Goal: Use online tool/utility: Utilize a website feature to perform a specific function

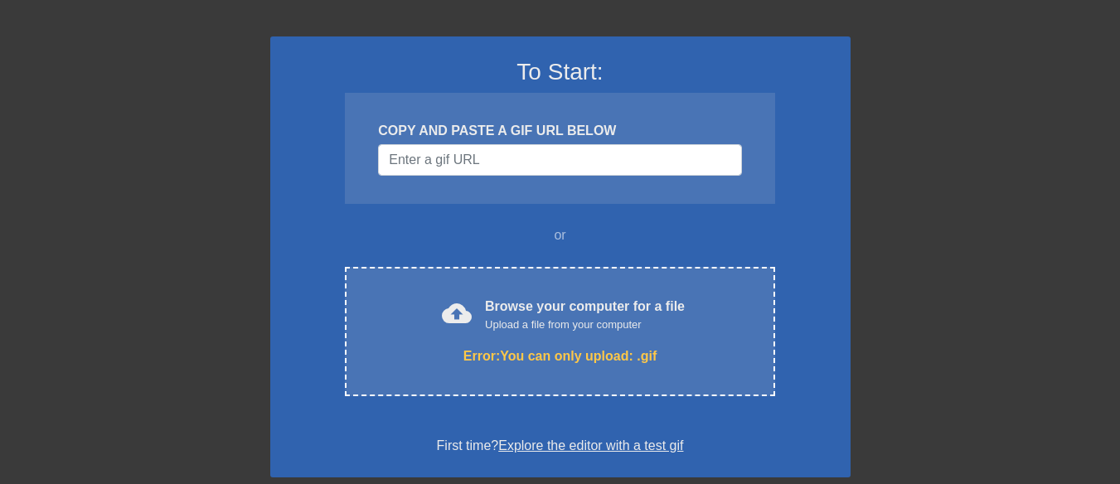
scroll to position [83, 0]
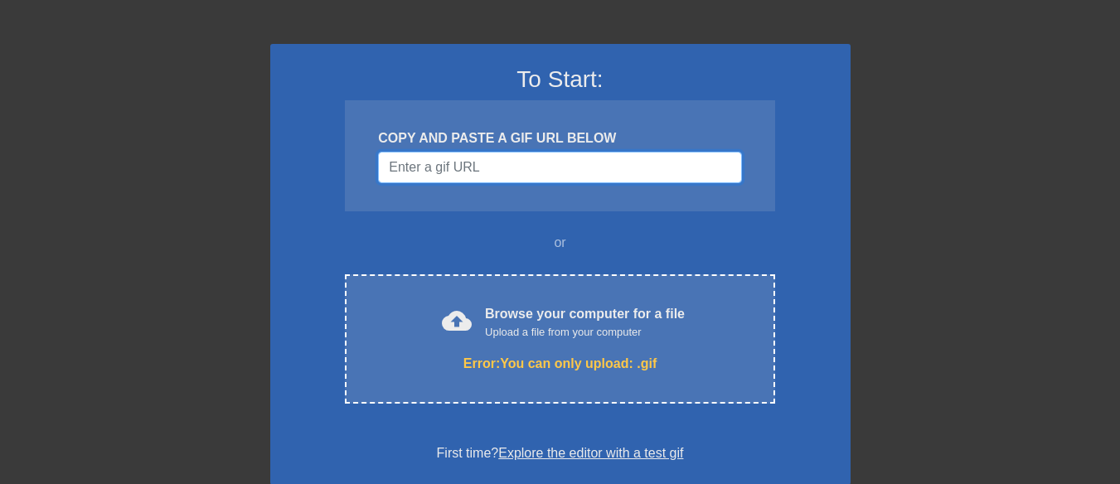
paste input "[URL][DOMAIN_NAME]"
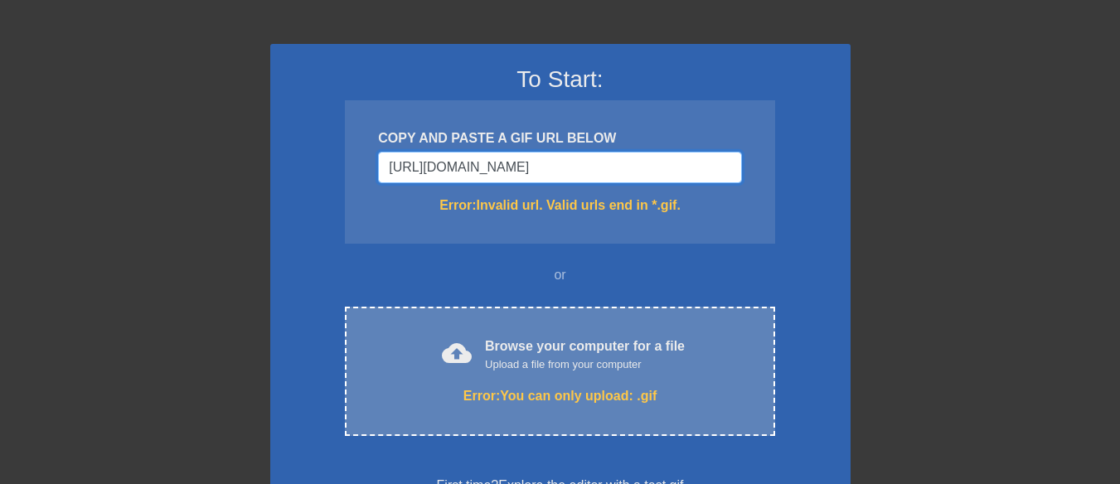
scroll to position [0, 80]
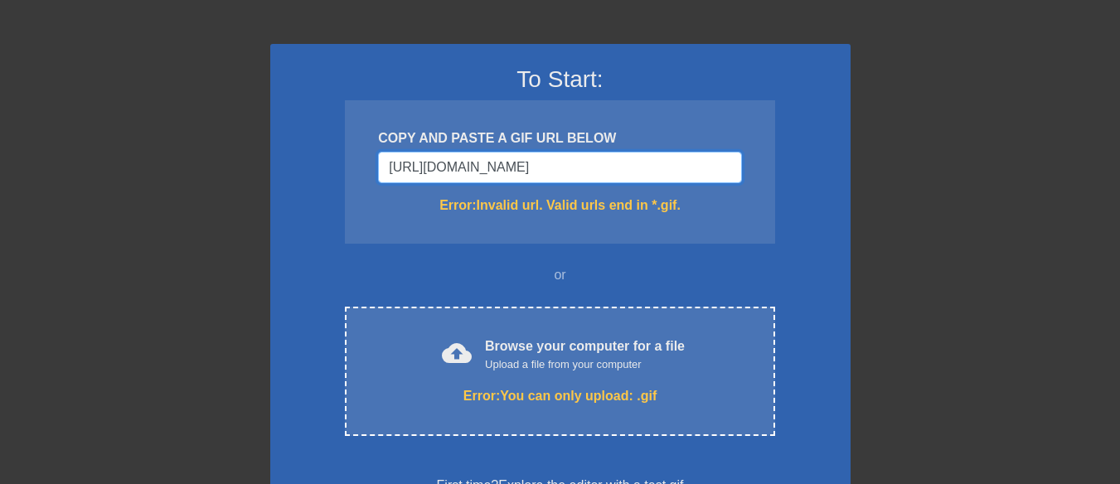
type input "[URL][DOMAIN_NAME][DOMAIN_NAME]"
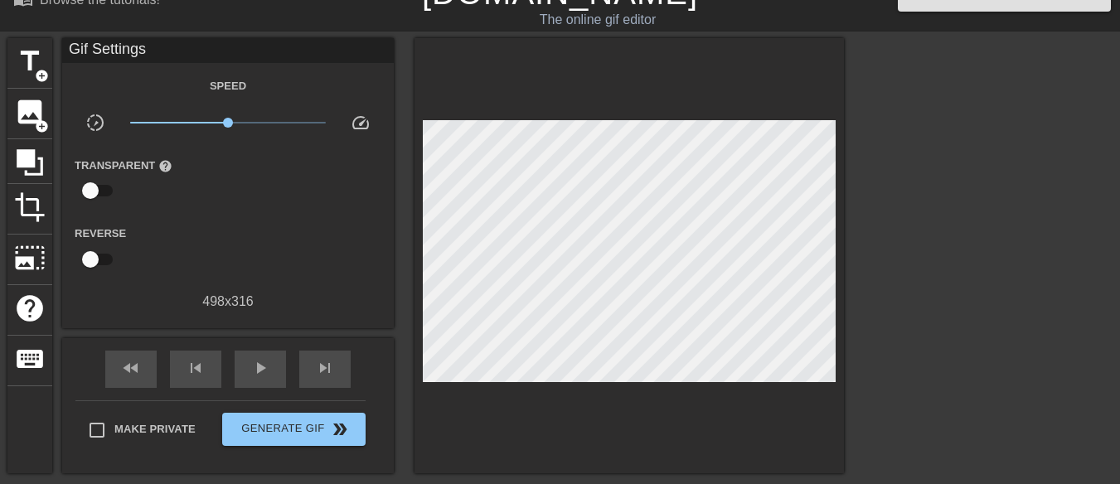
scroll to position [0, 0]
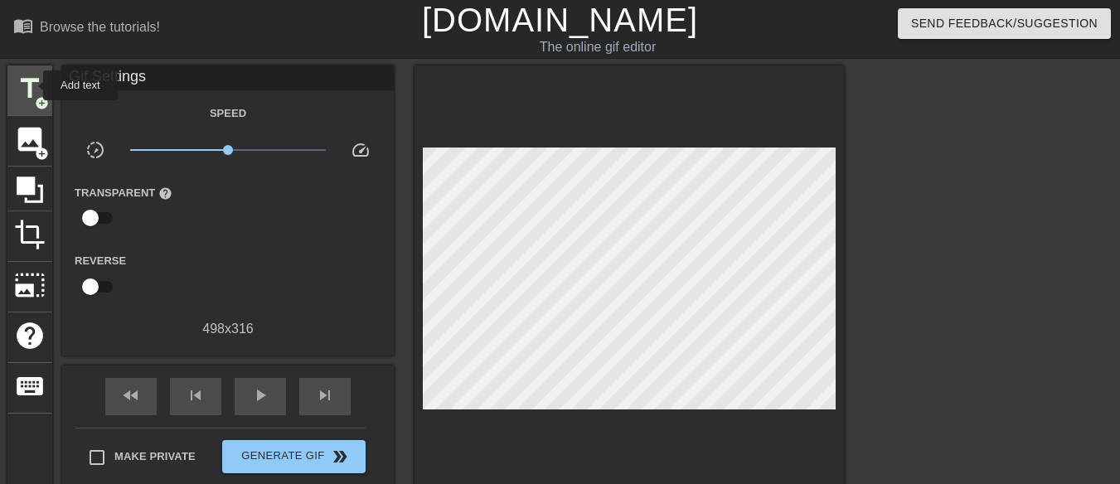
click at [32, 85] on span "title" at bounding box center [30, 89] width 32 height 32
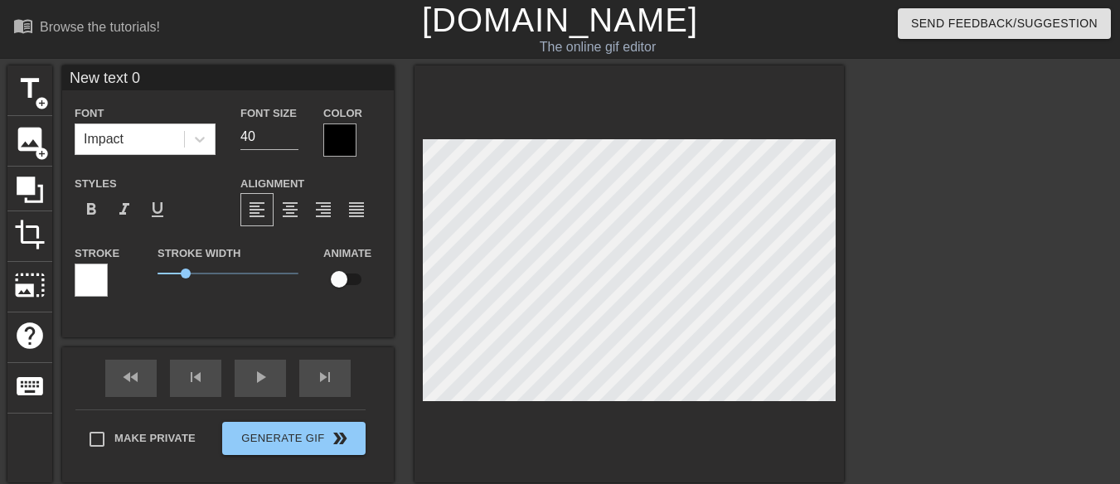
click at [342, 135] on div at bounding box center [339, 140] width 33 height 33
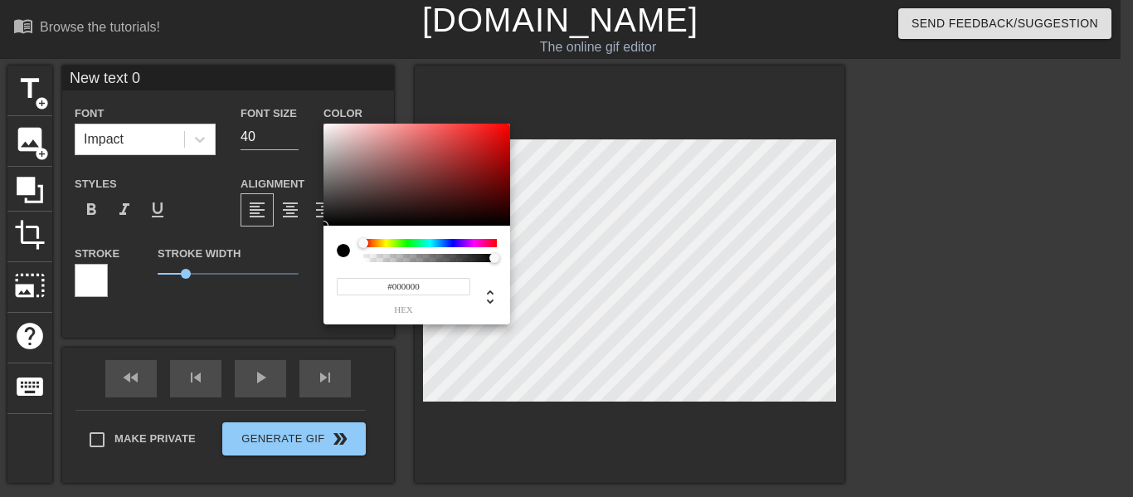
click at [365, 259] on div at bounding box center [429, 258] width 133 height 8
drag, startPoint x: 366, startPoint y: 242, endPoint x: 344, endPoint y: 242, distance: 21.6
click at [344, 242] on div at bounding box center [417, 250] width 160 height 23
type input "0"
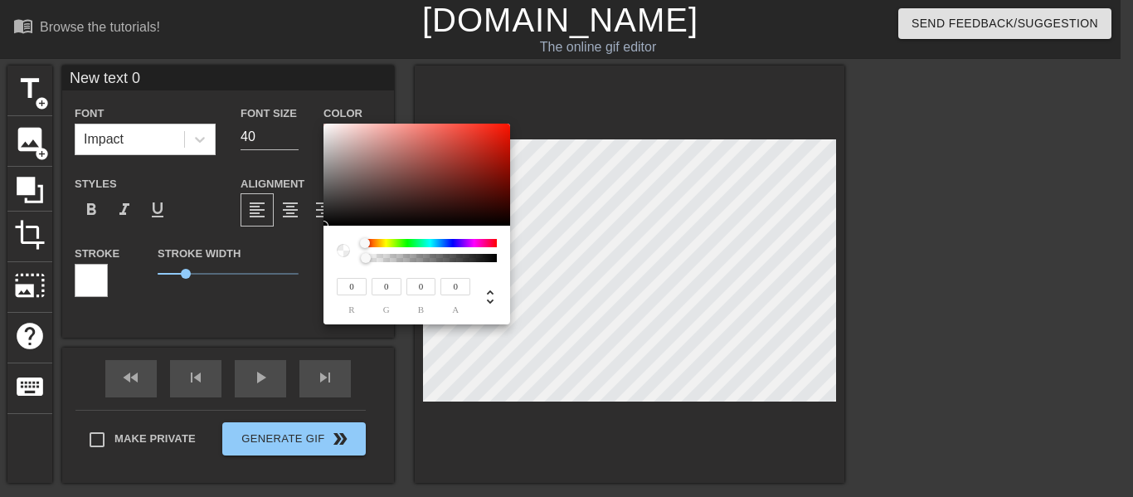
drag, startPoint x: 497, startPoint y: 259, endPoint x: 310, endPoint y: 259, distance: 187.4
click at [310, 259] on div "0 r 0 g 0 b 0 a" at bounding box center [566, 248] width 1133 height 497
click at [345, 250] on div at bounding box center [343, 250] width 13 height 13
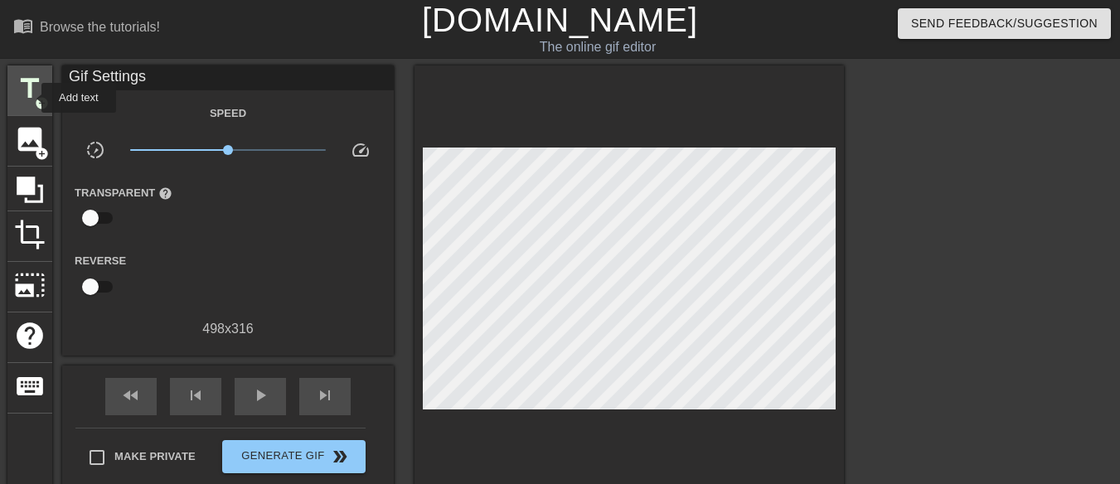
click at [31, 98] on span "title" at bounding box center [30, 89] width 32 height 32
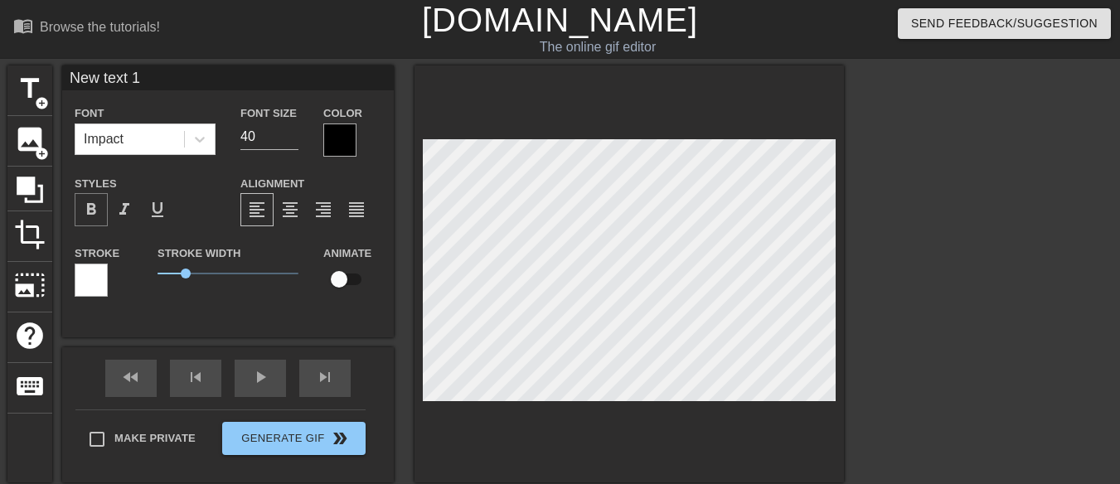
click at [89, 211] on span "format_bold" at bounding box center [91, 210] width 20 height 20
click at [89, 210] on span "format_bold" at bounding box center [91, 210] width 20 height 20
click at [90, 209] on span "format_bold" at bounding box center [91, 210] width 20 height 20
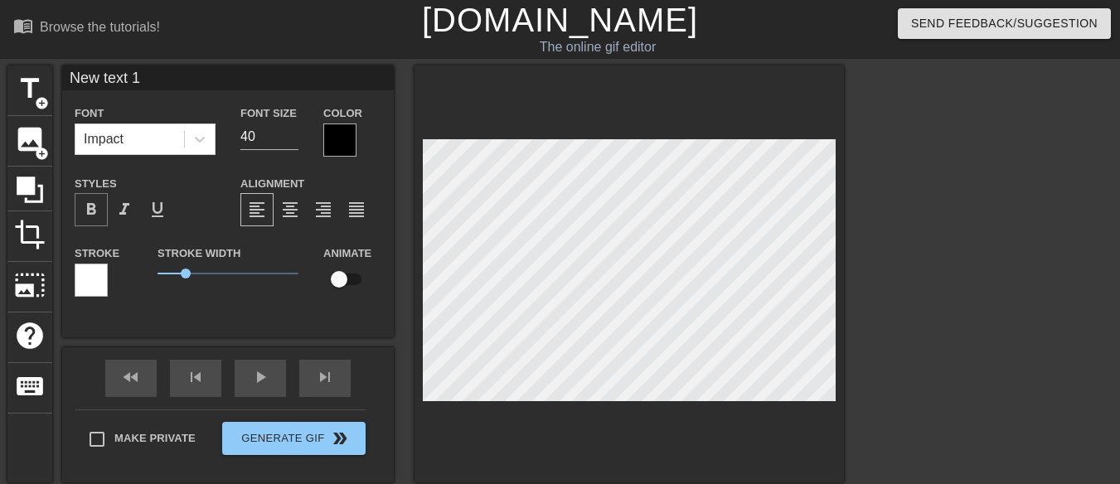
click at [91, 208] on span "format_bold" at bounding box center [91, 210] width 20 height 20
click at [91, 206] on span "format_bold" at bounding box center [91, 210] width 20 height 20
click at [356, 137] on div at bounding box center [339, 140] width 33 height 33
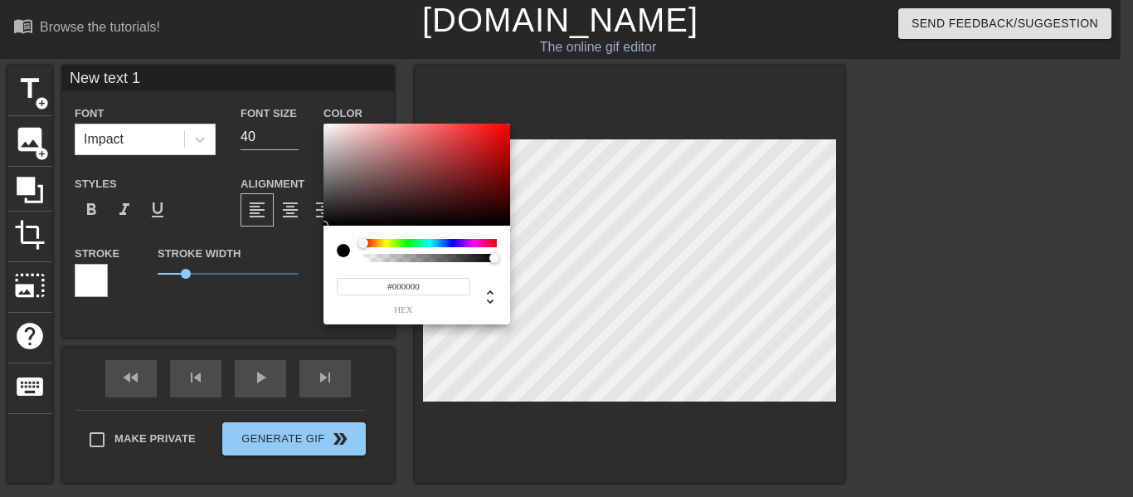
type input "#F4EEEE"
click at [327, 128] on div at bounding box center [416, 175] width 187 height 103
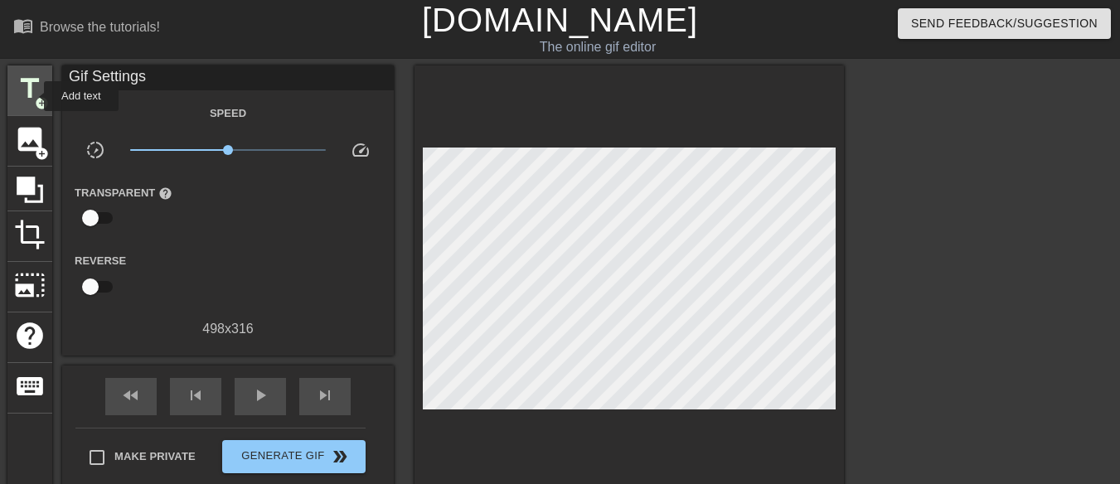
click at [33, 96] on span "title" at bounding box center [30, 89] width 32 height 32
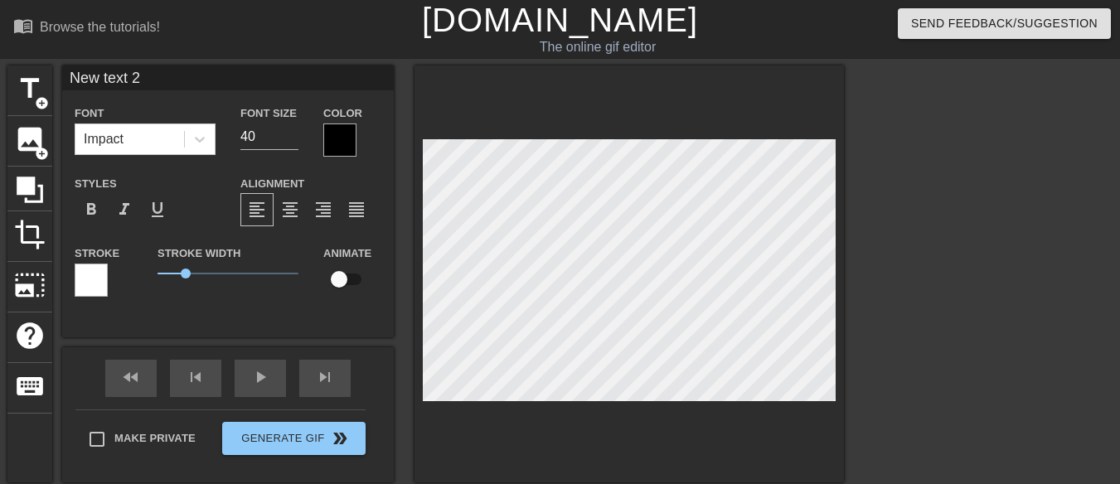
click at [349, 133] on div at bounding box center [339, 140] width 33 height 33
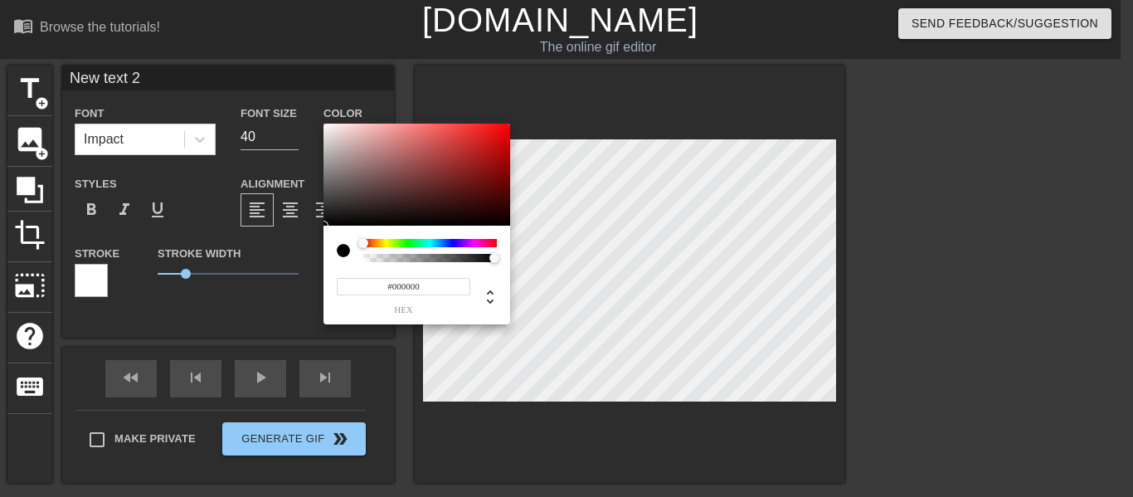
type input "#F0E9E9"
click at [328, 129] on div at bounding box center [416, 175] width 187 height 103
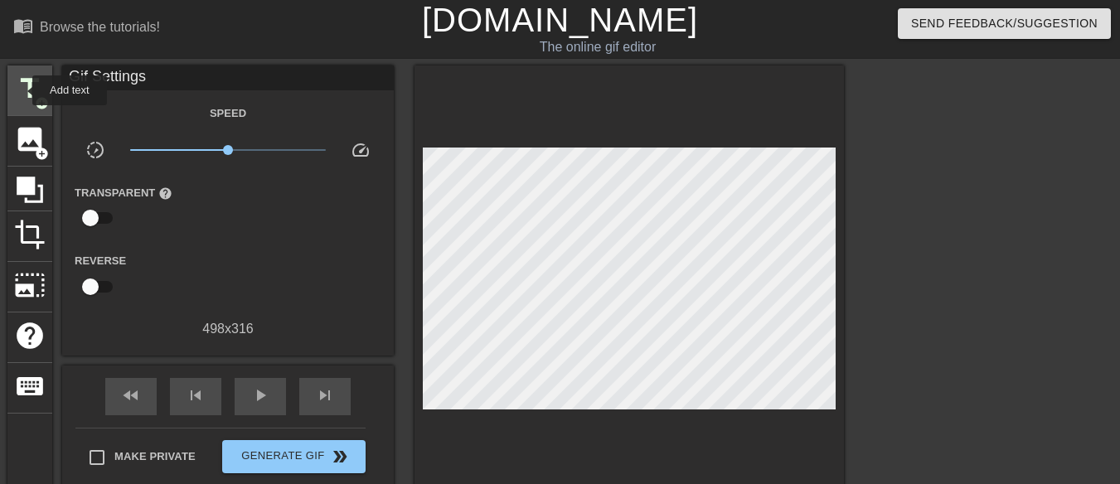
click at [22, 90] on span "title" at bounding box center [30, 89] width 32 height 32
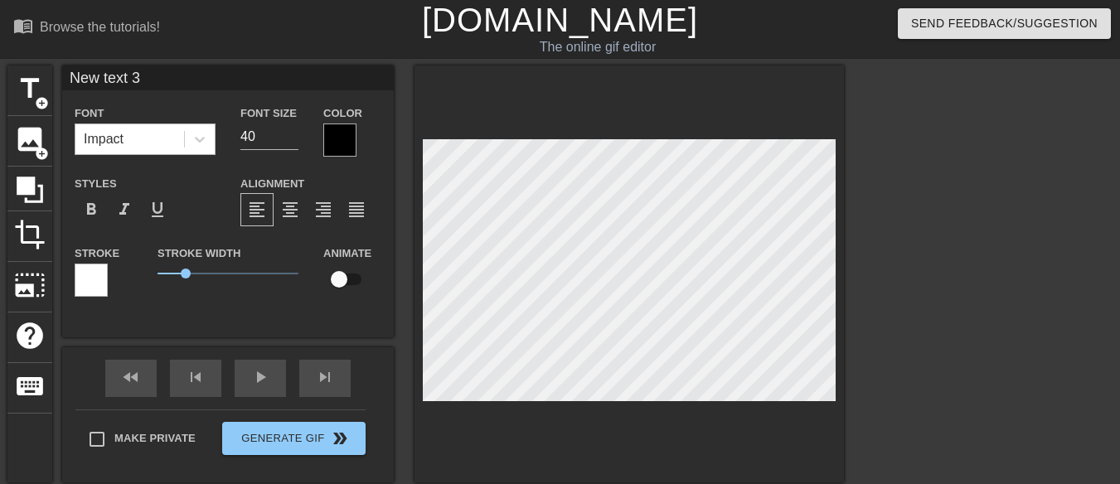
click at [122, 145] on div "Impact" at bounding box center [104, 139] width 40 height 20
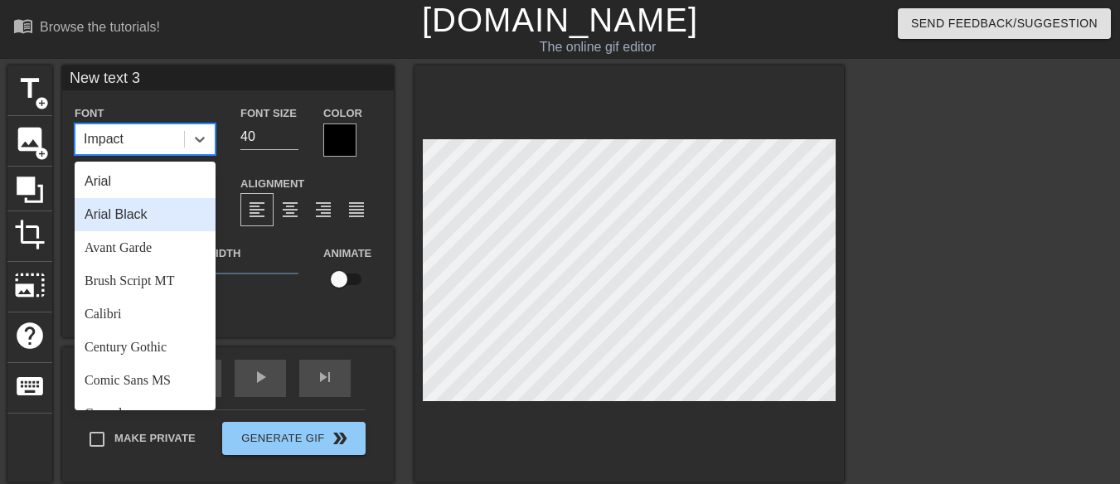
click at [140, 220] on div "Arial Black" at bounding box center [145, 214] width 141 height 33
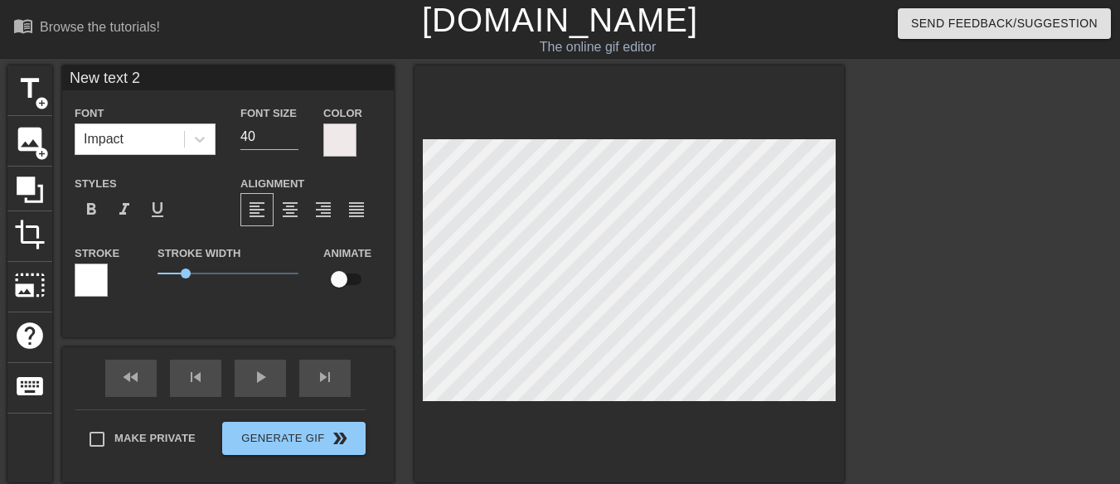
click at [405, 483] on html "menu_book Browse the tutorials! Gifntext.com The online gif editor Send Feedbac…" at bounding box center [560, 386] width 1120 height 773
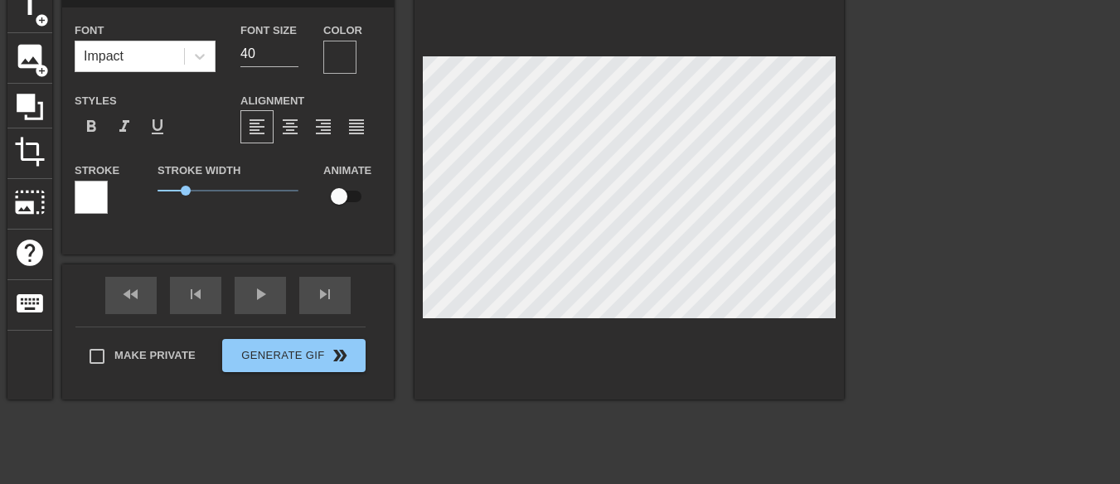
click at [135, 236] on div "title add_circle image add_circle crop photo_size_select_large help keyboard Ne…" at bounding box center [425, 191] width 837 height 417
click at [41, 234] on div "title add_circle image add_circle crop photo_size_select_large help keyboard Ne…" at bounding box center [425, 191] width 837 height 417
type input "New text 3"
click at [96, 196] on div at bounding box center [91, 197] width 33 height 33
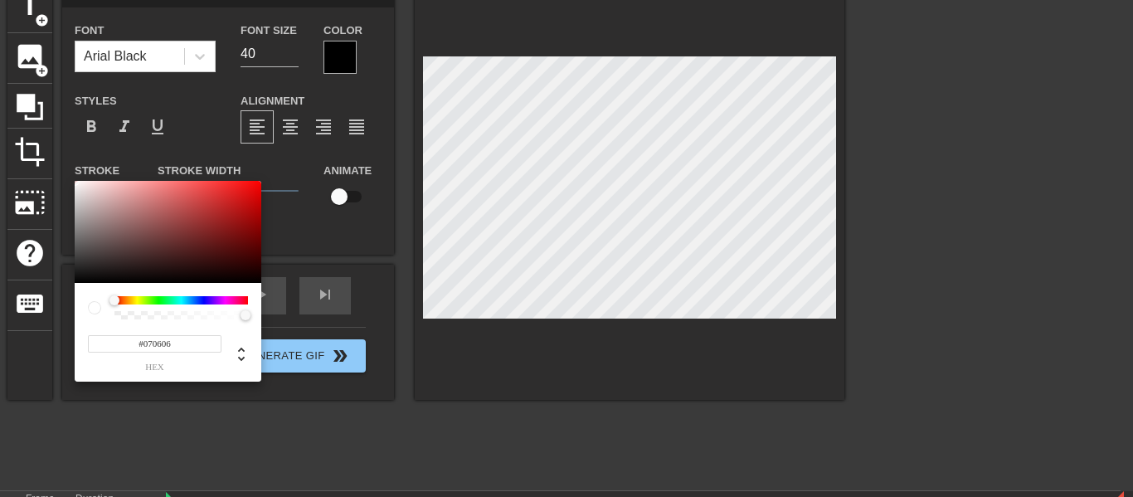
click at [82, 280] on div at bounding box center [168, 232] width 187 height 103
type input "#F4EBEB"
click at [81, 185] on div at bounding box center [168, 232] width 187 height 103
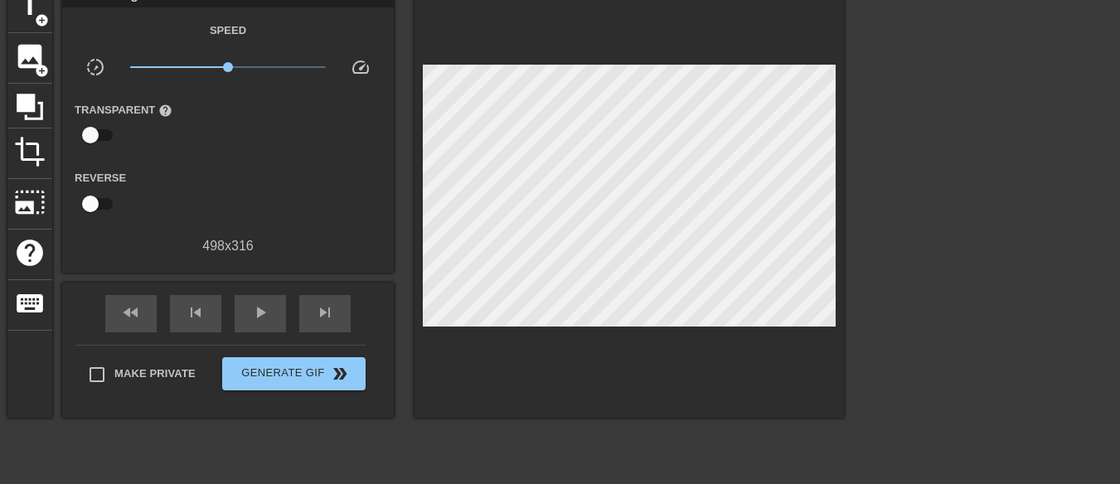
drag, startPoint x: 93, startPoint y: 134, endPoint x: 184, endPoint y: 139, distance: 91.3
click at [184, 139] on div "Transparent help" at bounding box center [131, 125] width 138 height 52
click at [101, 140] on input "checkbox" at bounding box center [90, 135] width 95 height 32
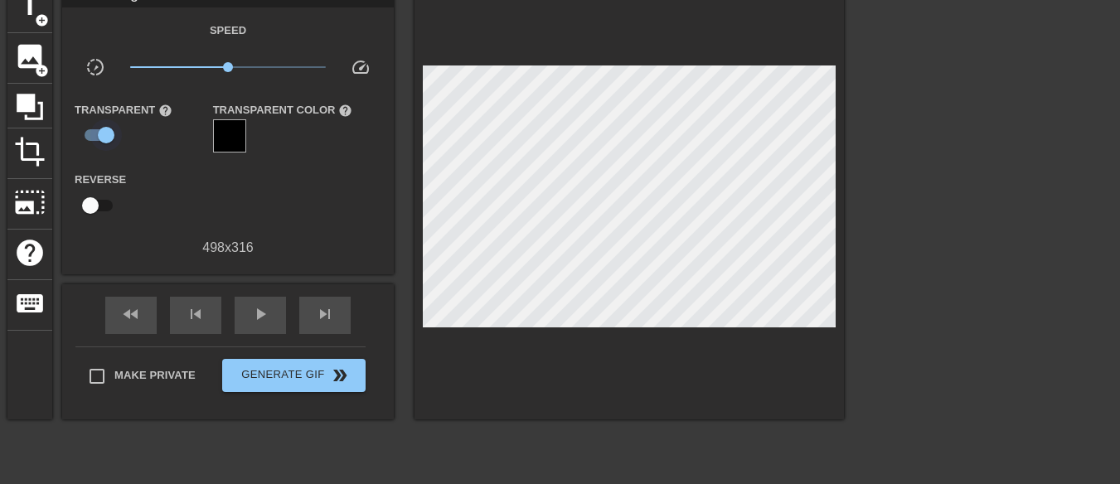
click at [95, 133] on input "checkbox" at bounding box center [106, 135] width 95 height 32
checkbox input "false"
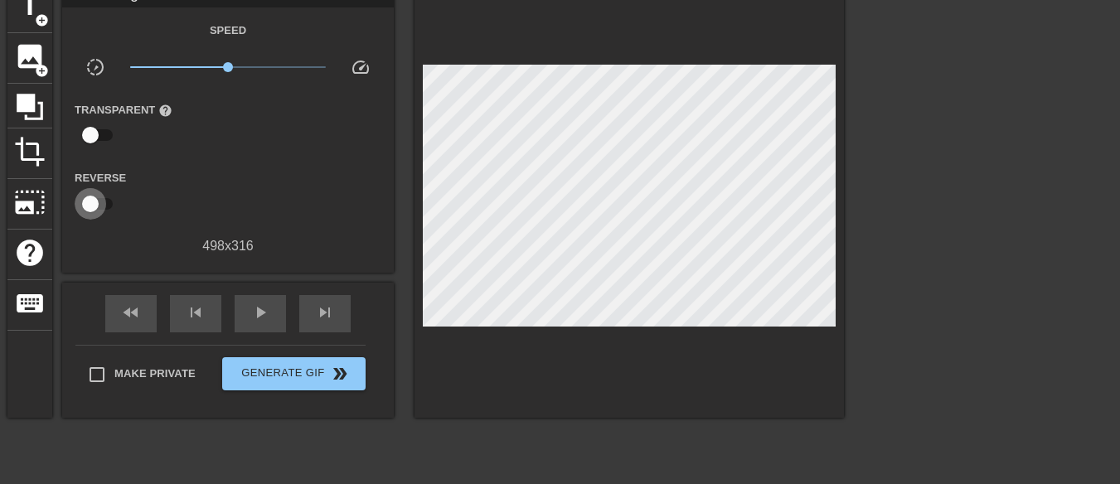
click at [100, 201] on input "checkbox" at bounding box center [90, 204] width 95 height 32
click at [100, 201] on input "checkbox" at bounding box center [106, 204] width 95 height 32
checkbox input "false"
click at [17, 18] on span "title" at bounding box center [30, 6] width 32 height 32
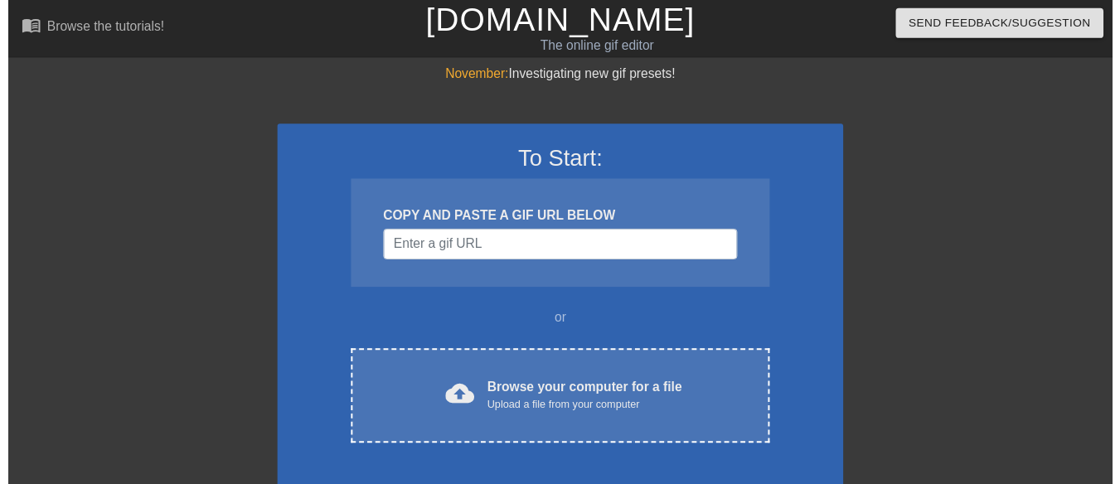
scroll to position [83, 0]
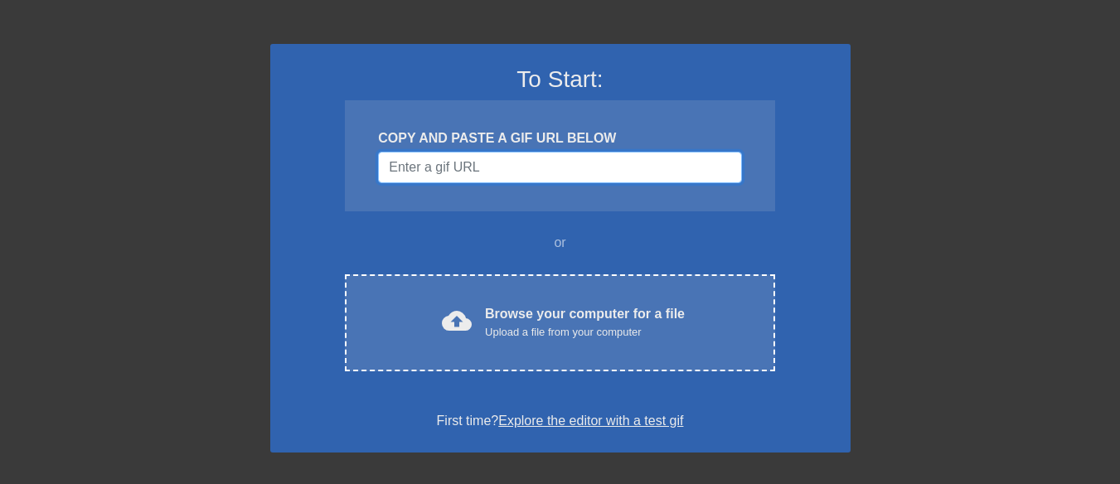
paste input "[URL][DOMAIN_NAME]"
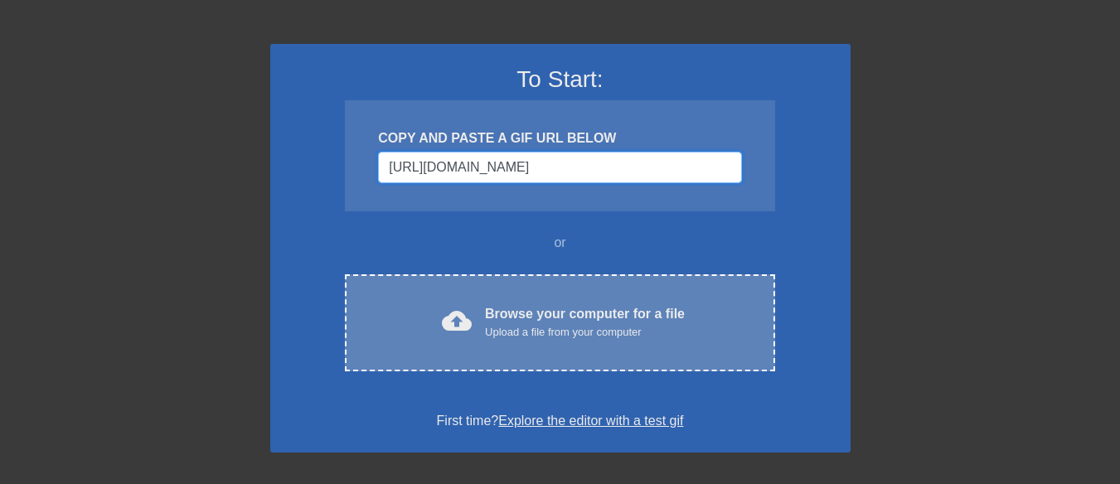
scroll to position [0, 80]
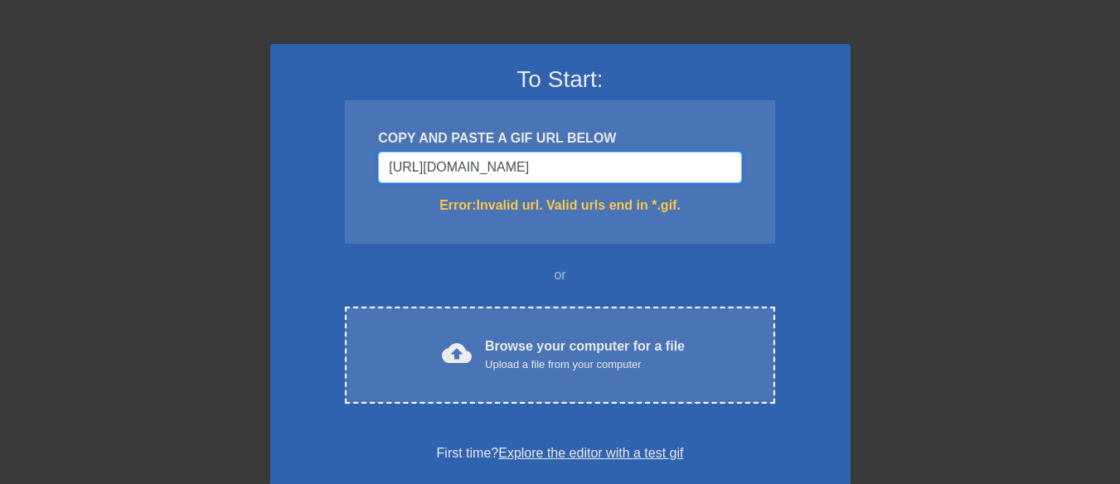
type input "[URL][DOMAIN_NAME][DOMAIN_NAME]"
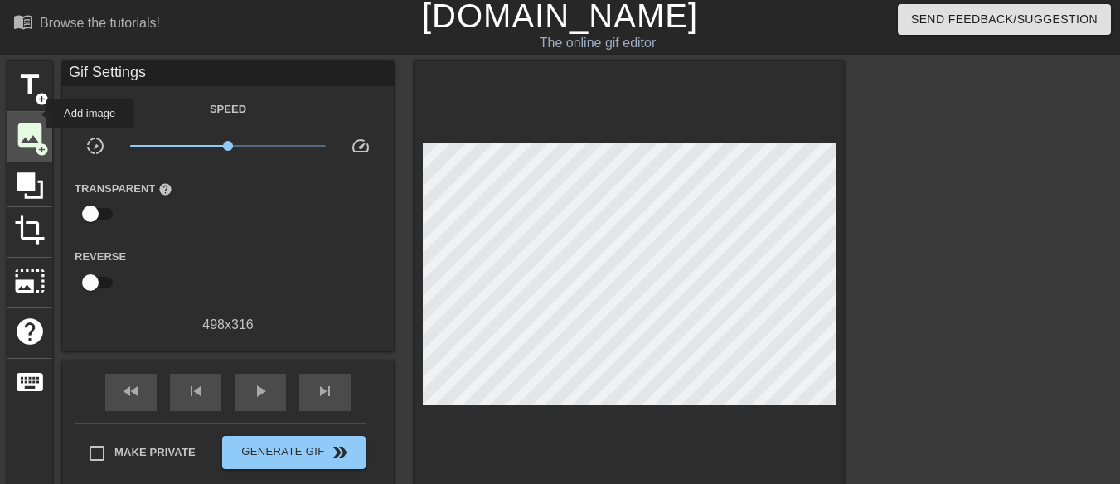
scroll to position [0, 0]
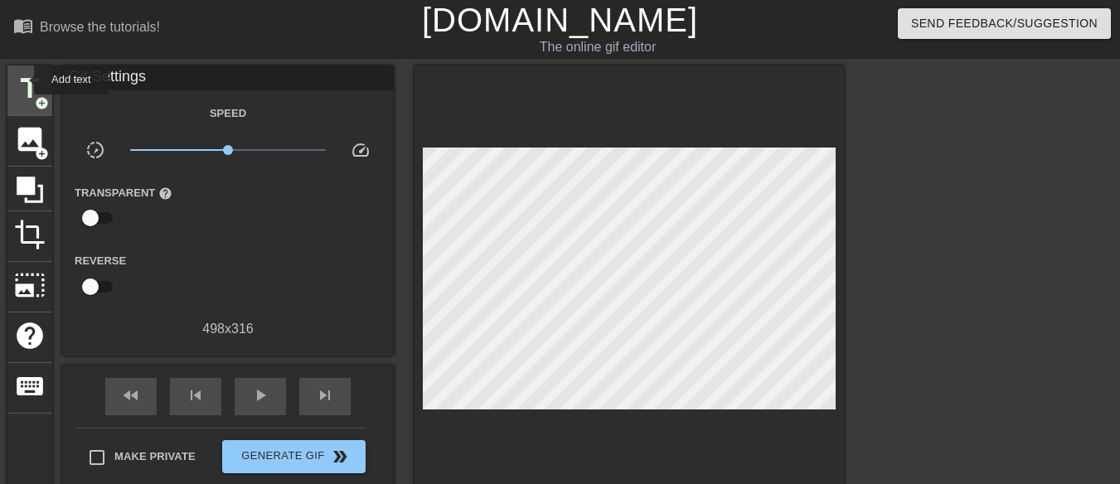
click at [23, 80] on span "title" at bounding box center [30, 89] width 32 height 32
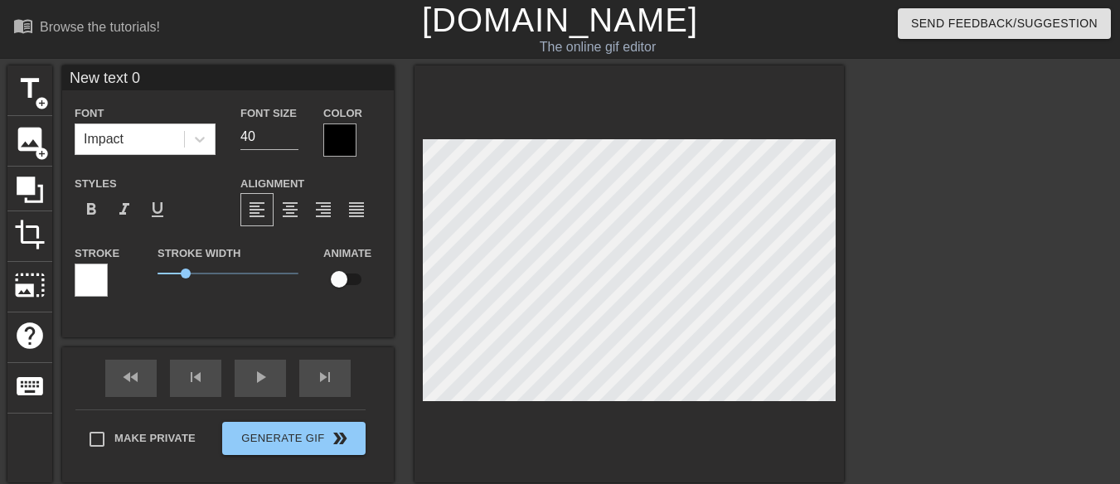
click at [157, 78] on input "New text 0" at bounding box center [228, 77] width 332 height 25
type input "N"
type input "Oi"
click at [201, 140] on icon at bounding box center [200, 140] width 10 height 6
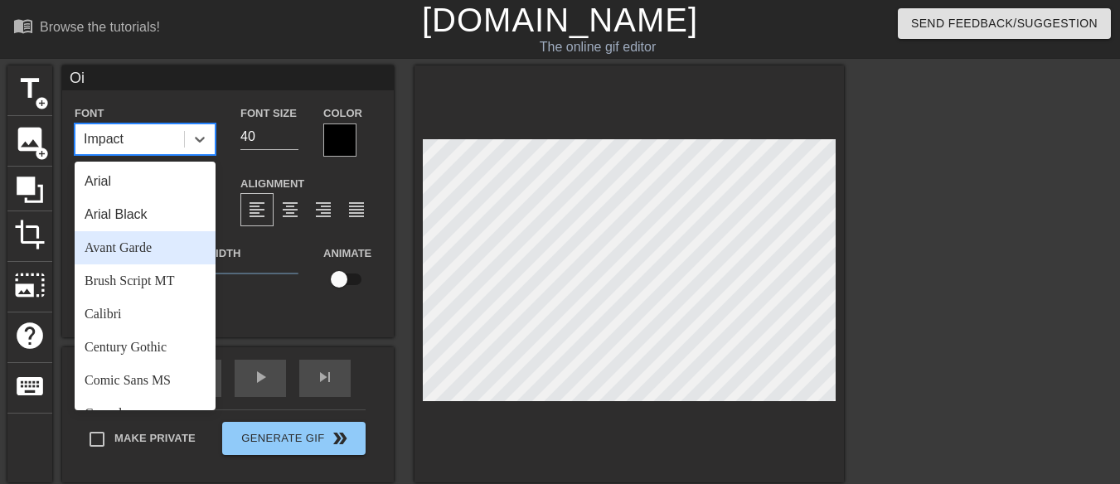
click at [148, 254] on div "Avant Garde" at bounding box center [145, 247] width 141 height 33
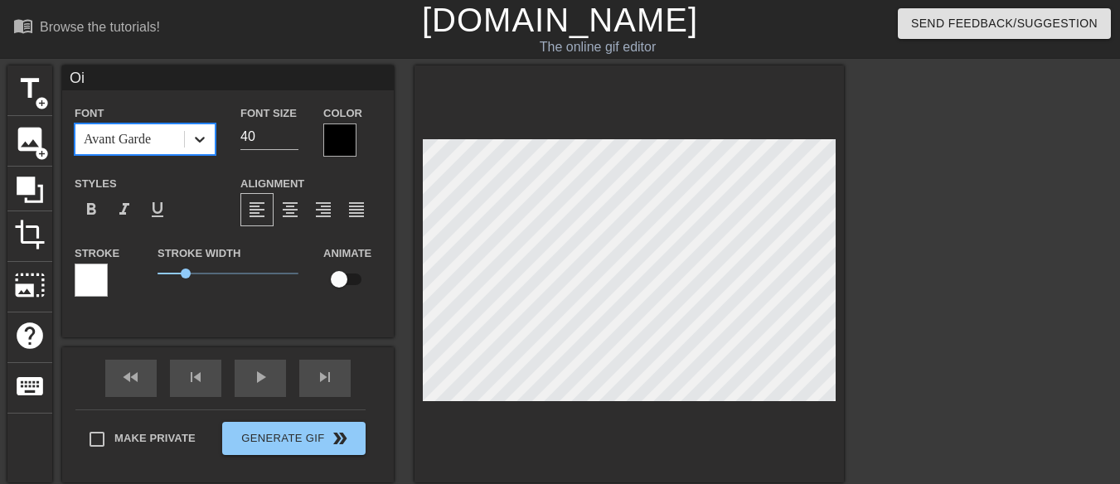
click at [193, 142] on icon at bounding box center [200, 139] width 17 height 17
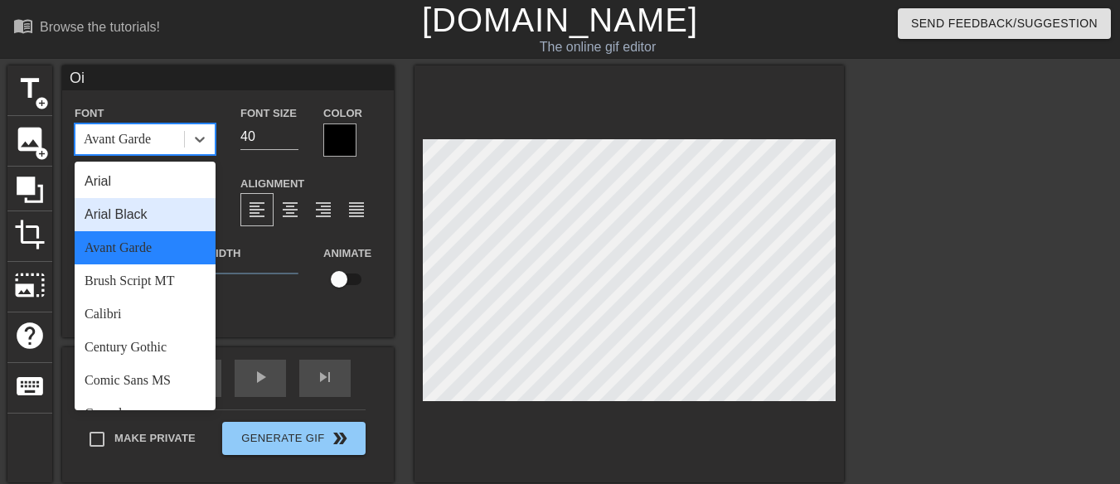
click at [143, 217] on div "Arial Black" at bounding box center [145, 214] width 141 height 33
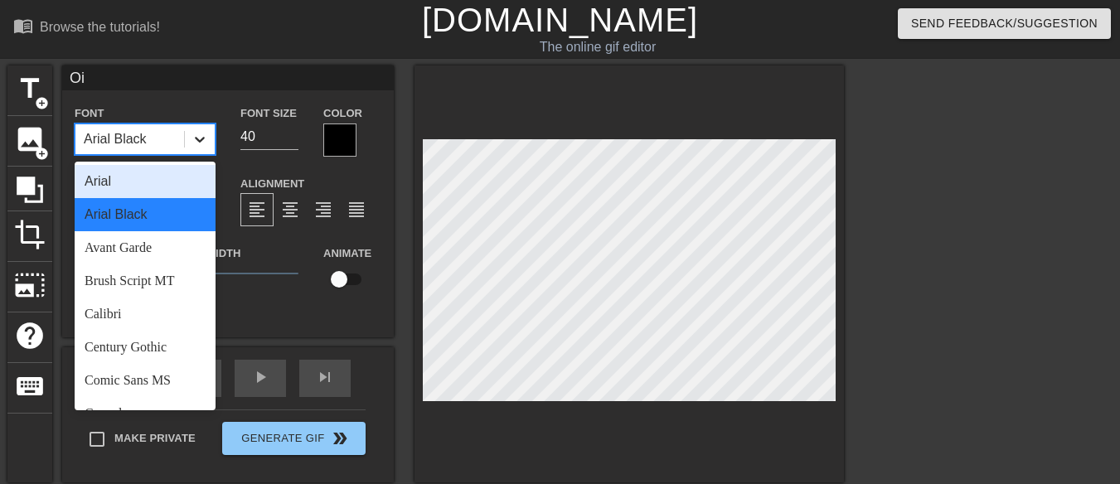
click at [194, 141] on icon at bounding box center [200, 139] width 17 height 17
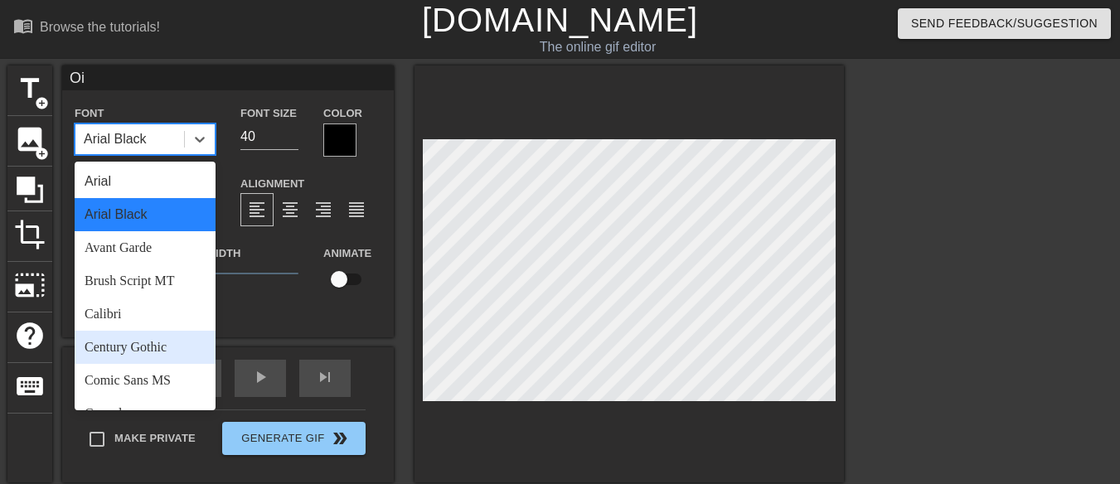
click at [145, 350] on div "Century Gothic" at bounding box center [145, 347] width 141 height 33
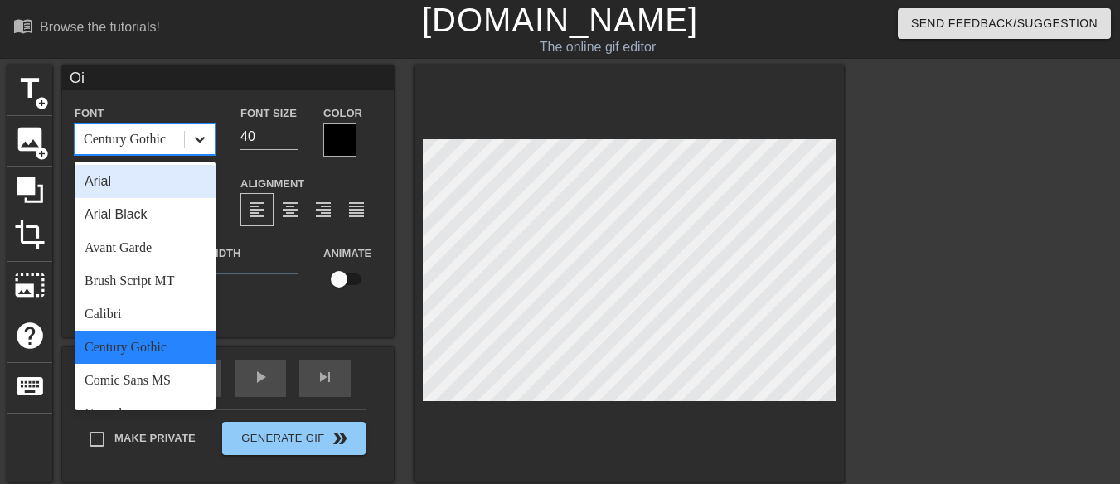
click at [194, 145] on icon at bounding box center [200, 139] width 17 height 17
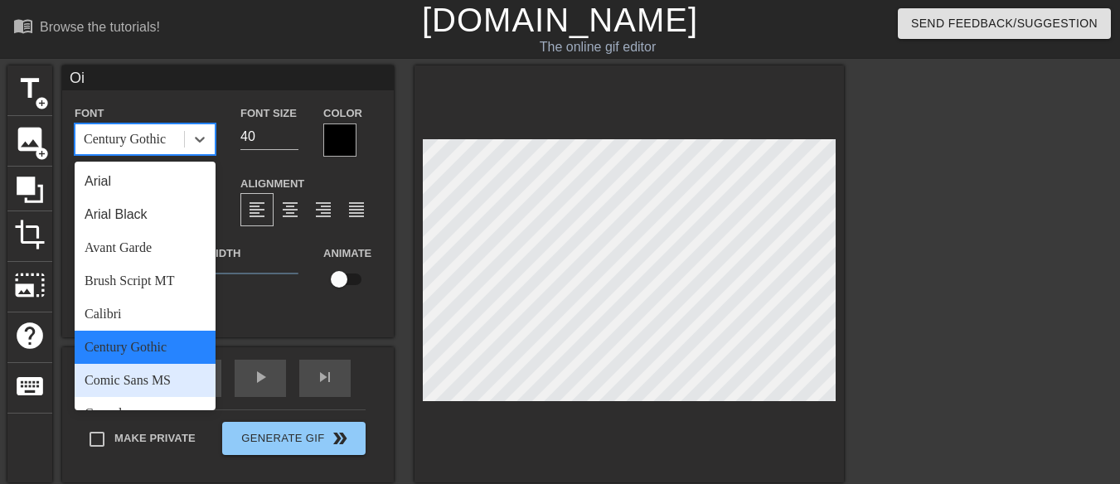
click at [151, 379] on div "Comic Sans MS" at bounding box center [145, 380] width 141 height 33
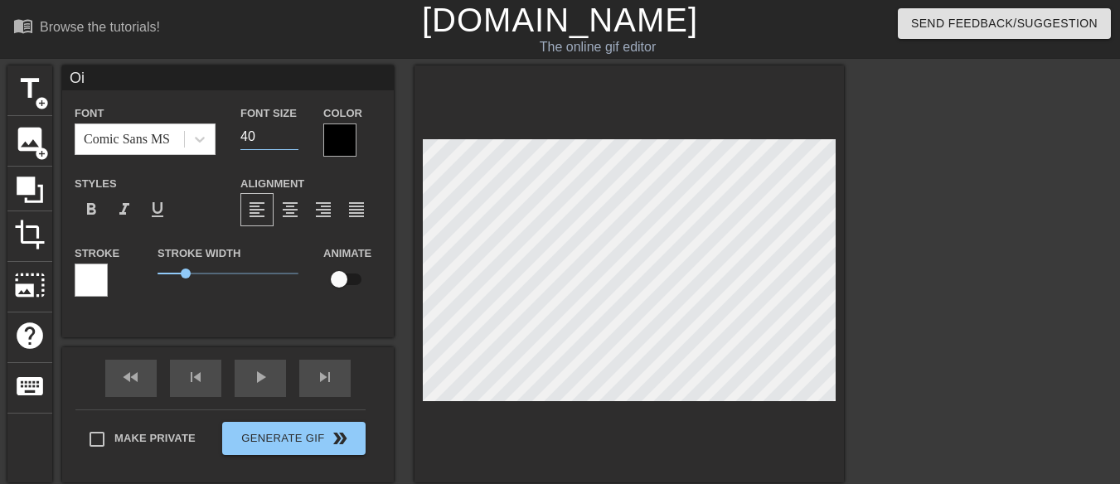
click at [263, 133] on input "40" at bounding box center [269, 137] width 58 height 27
click at [292, 132] on input "41" at bounding box center [269, 137] width 58 height 27
click at [292, 132] on input "42" at bounding box center [269, 137] width 58 height 27
click at [292, 132] on input "43" at bounding box center [269, 137] width 58 height 27
click at [292, 132] on input "44" at bounding box center [269, 137] width 58 height 27
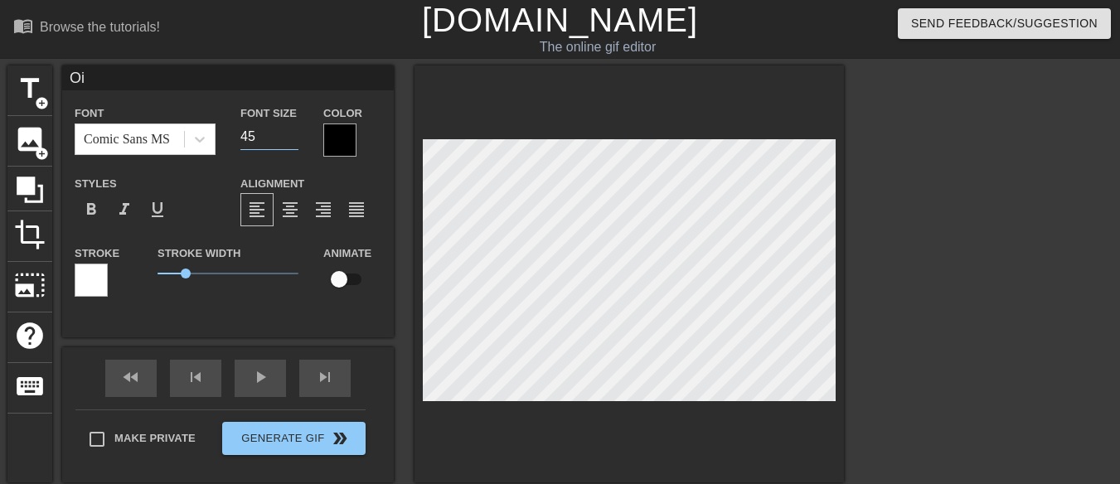
type input "45"
click at [292, 132] on input "45" at bounding box center [269, 137] width 58 height 27
click at [82, 76] on input "Oi" at bounding box center [228, 77] width 332 height 25
type input "Hoi"
click at [331, 142] on div at bounding box center [339, 140] width 33 height 33
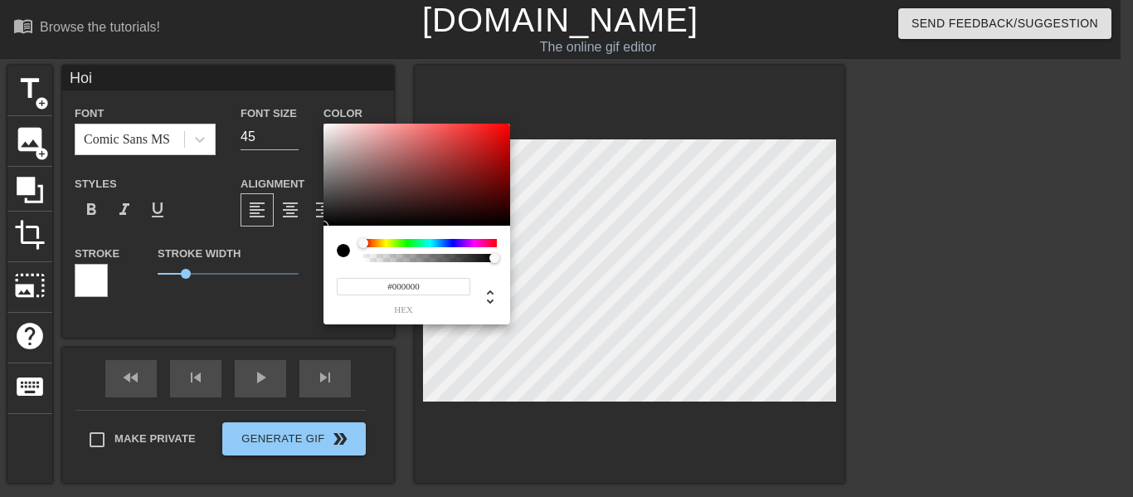
type input "#F2ECEC"
click at [327, 129] on div at bounding box center [416, 175] width 187 height 103
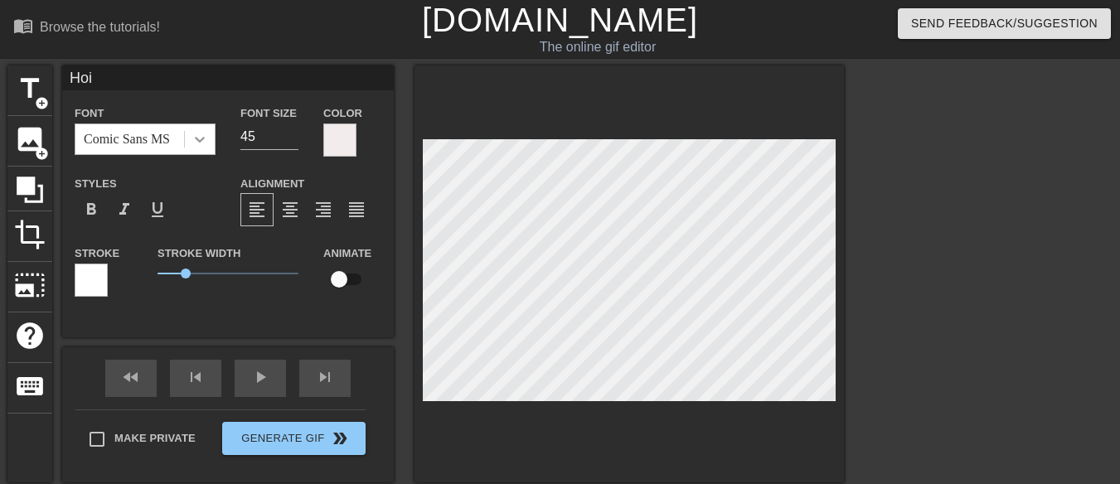
click at [200, 136] on icon at bounding box center [200, 139] width 17 height 17
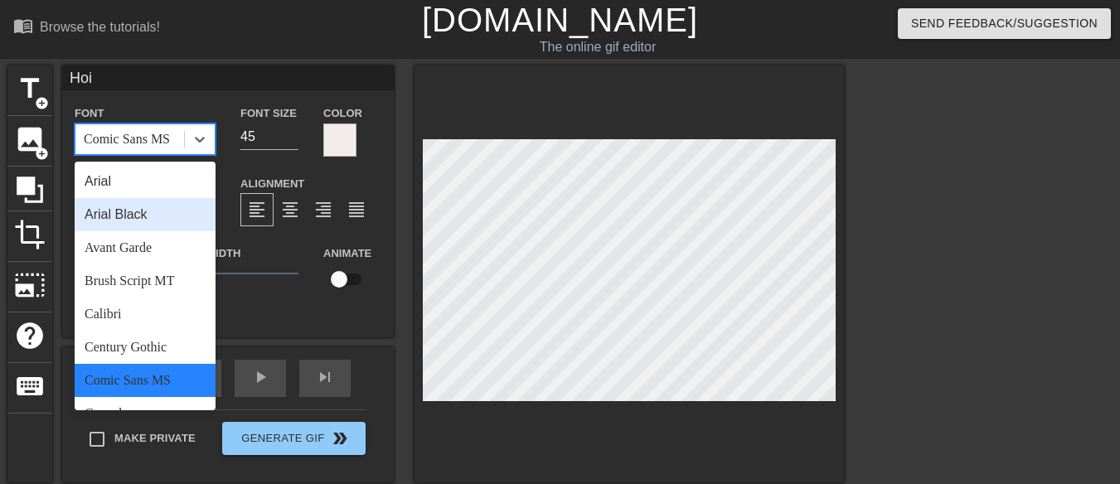
click at [147, 214] on div "Arial Black" at bounding box center [145, 214] width 141 height 33
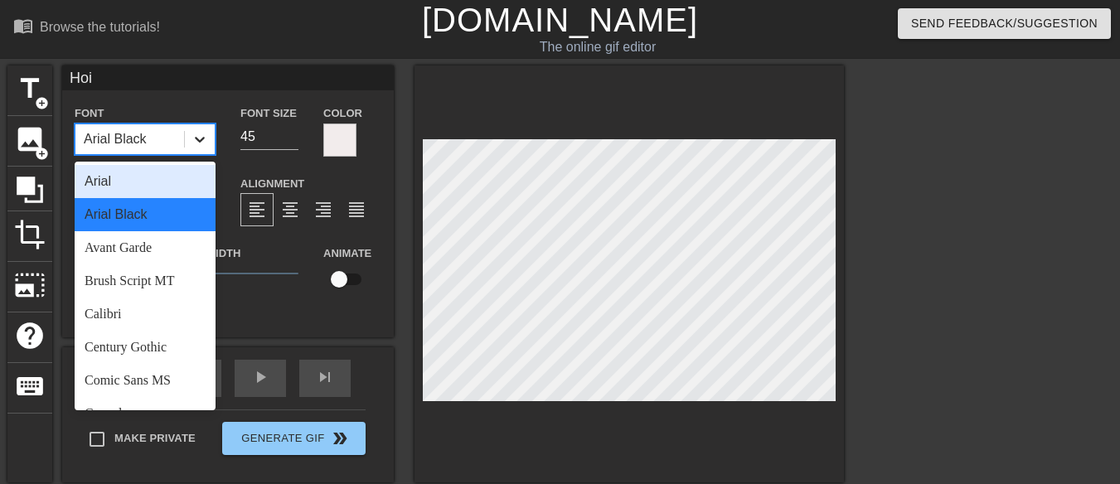
click at [203, 137] on icon at bounding box center [200, 140] width 10 height 6
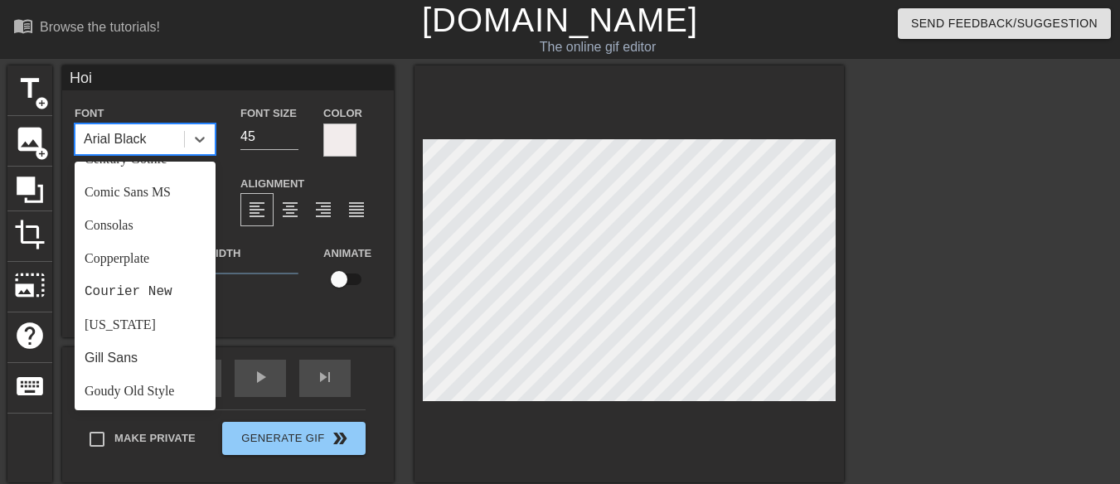
scroll to position [236, 0]
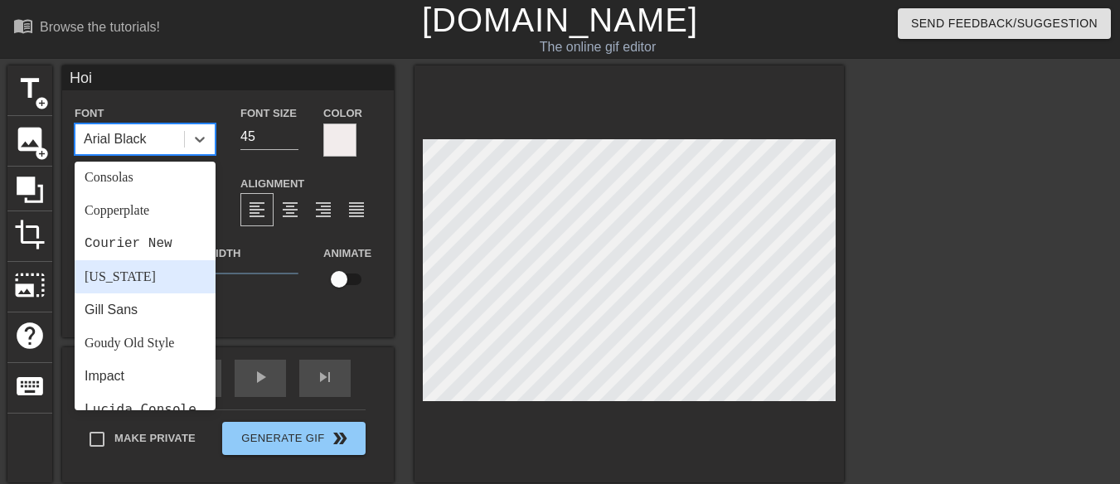
click at [117, 283] on div "[US_STATE]" at bounding box center [145, 276] width 141 height 33
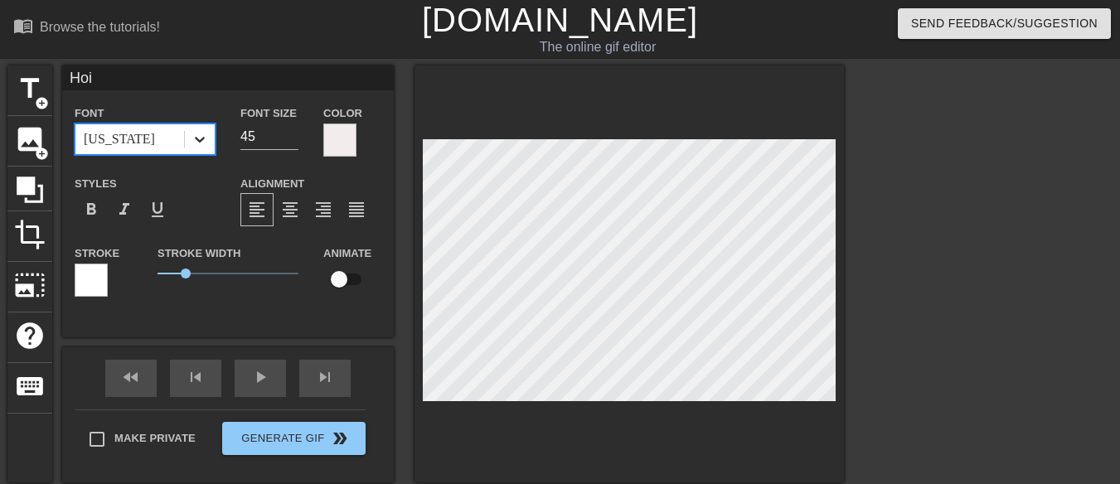
click at [203, 137] on icon at bounding box center [200, 140] width 10 height 6
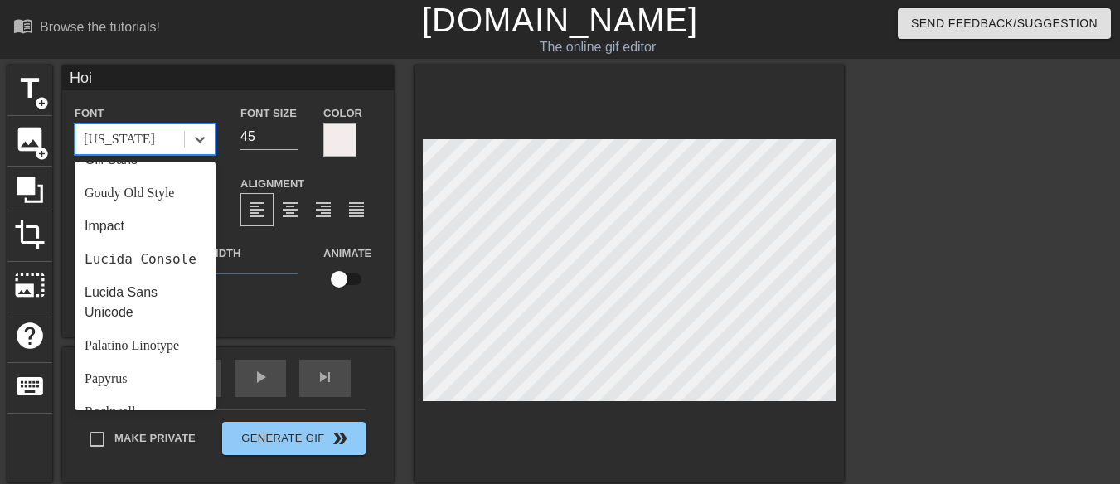
scroll to position [0, 0]
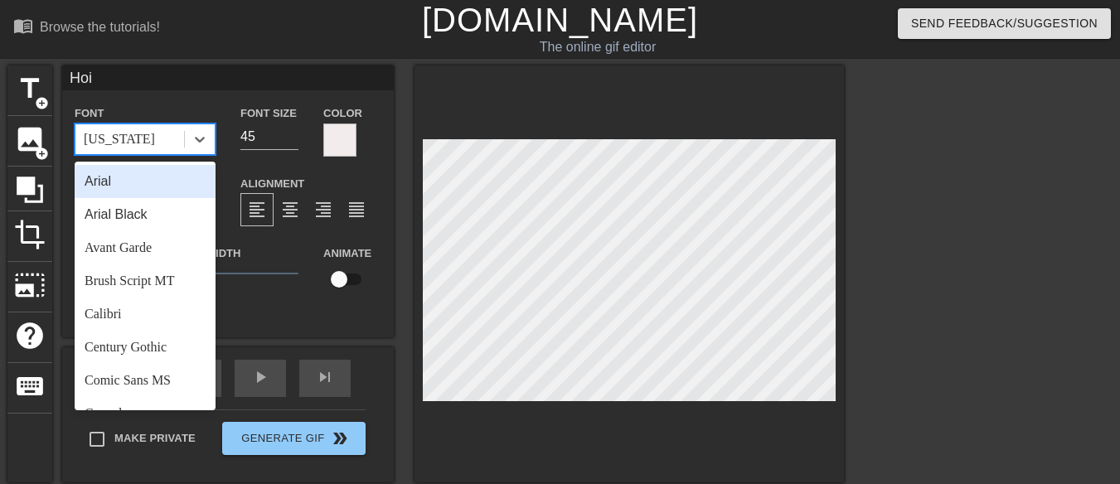
click at [109, 185] on div "Arial" at bounding box center [145, 181] width 141 height 33
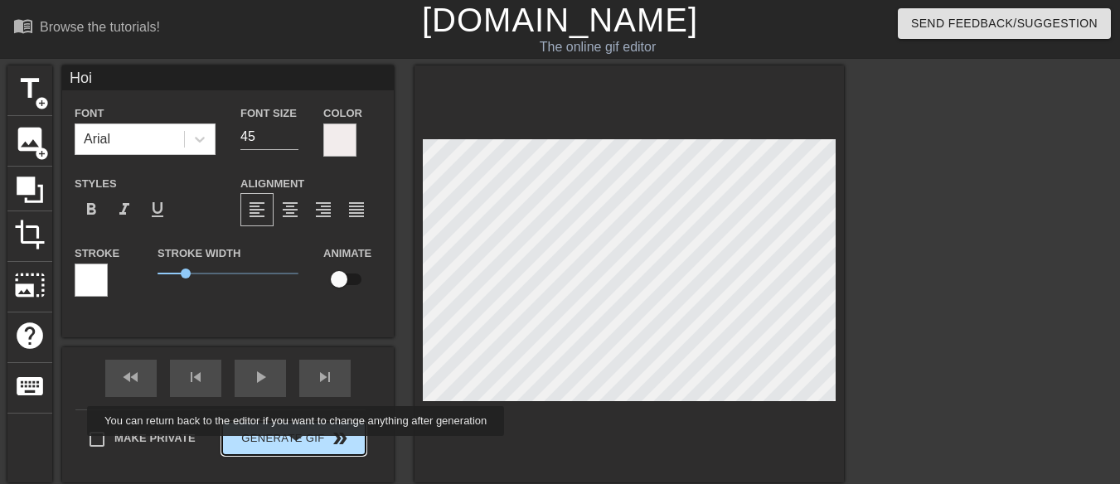
click at [298, 448] on button "Generate Gif double_arrow" at bounding box center [293, 438] width 143 height 33
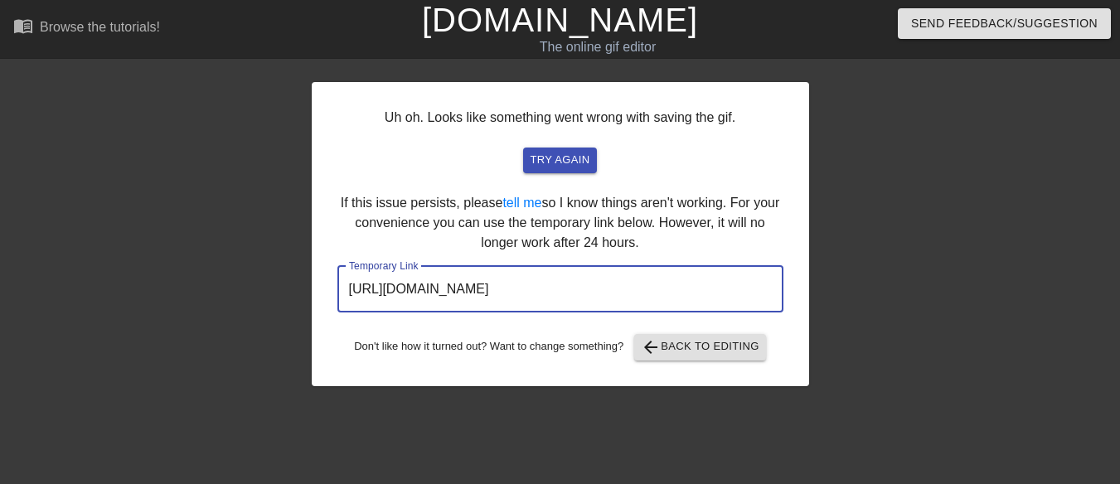
drag, startPoint x: 720, startPoint y: 287, endPoint x: 283, endPoint y: 289, distance: 436.9
click at [283, 289] on div "Uh oh. Looks like something went wrong with saving the gif. try again If this i…" at bounding box center [560, 313] width 1120 height 497
click at [691, 355] on span "arrow_back Back to Editing" at bounding box center [700, 347] width 119 height 20
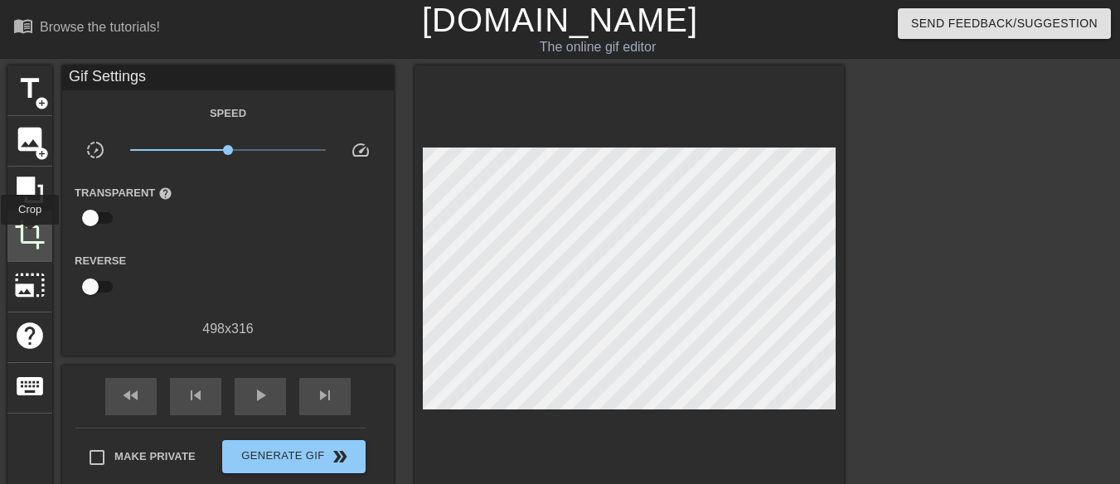
click at [30, 236] on span "crop" at bounding box center [30, 235] width 32 height 32
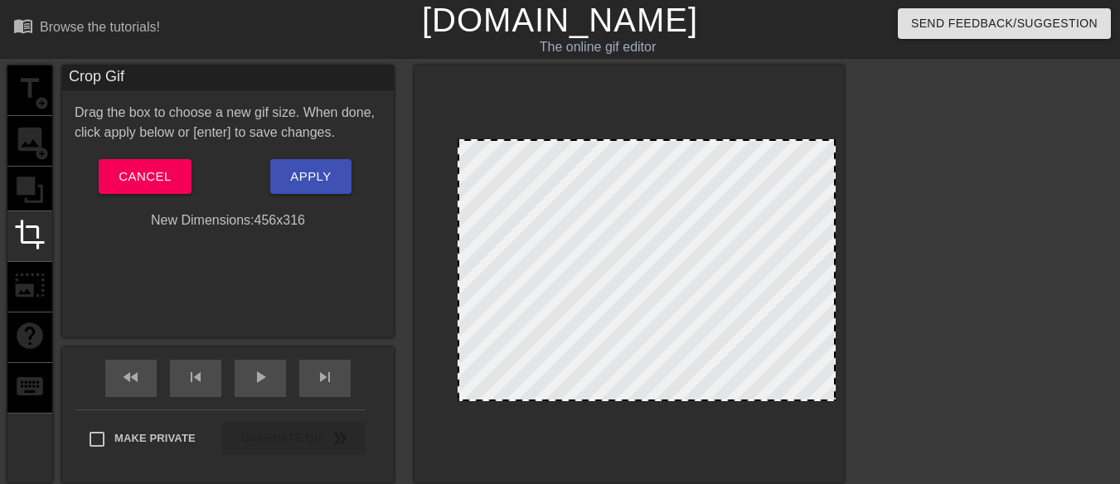
drag, startPoint x: 424, startPoint y: 245, endPoint x: 459, endPoint y: 246, distance: 34.9
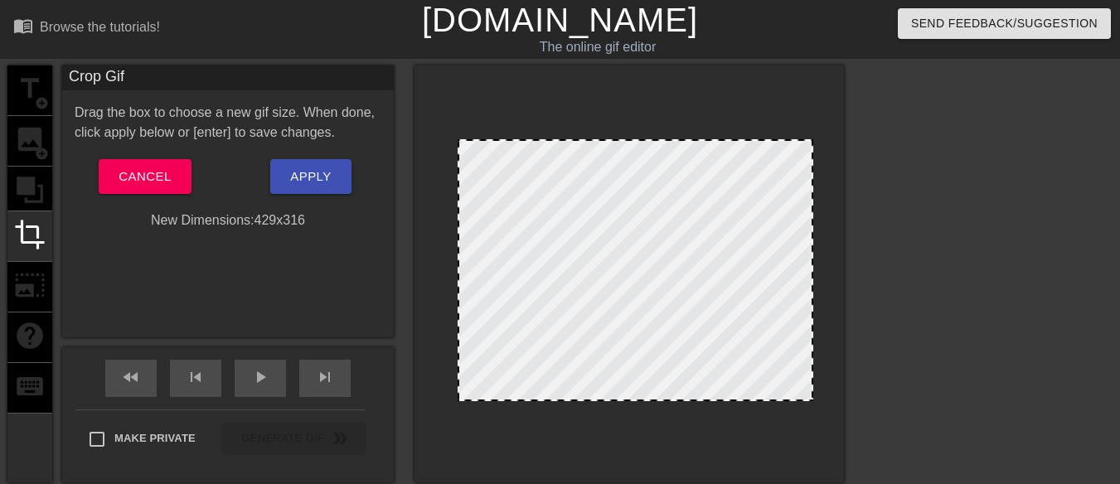
drag, startPoint x: 833, startPoint y: 251, endPoint x: 811, endPoint y: 252, distance: 22.4
click at [41, 89] on div "title add_circle image add_circle crop photo_size_select_large help keyboard" at bounding box center [29, 273] width 45 height 417
click at [163, 173] on span "Cancel" at bounding box center [145, 177] width 52 height 22
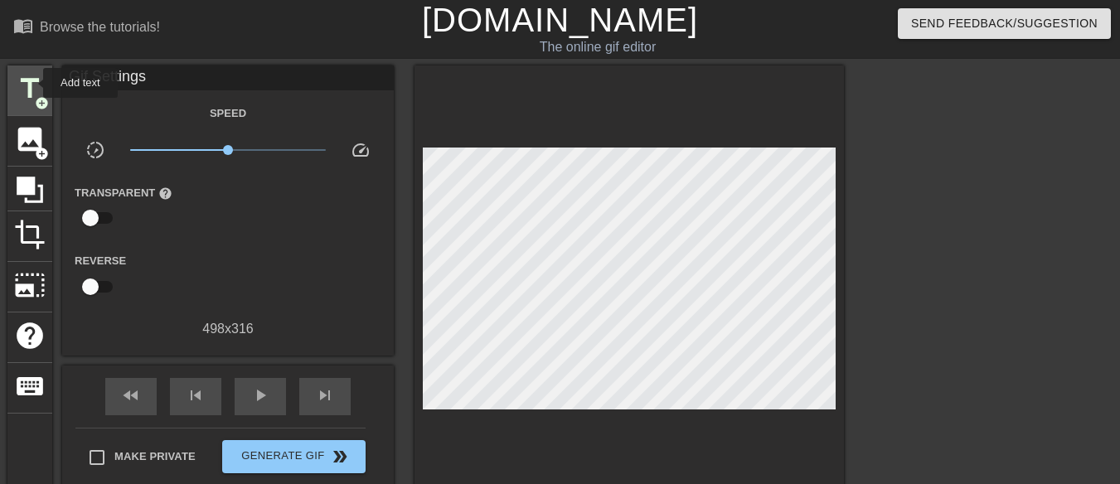
click at [32, 83] on span "title" at bounding box center [30, 89] width 32 height 32
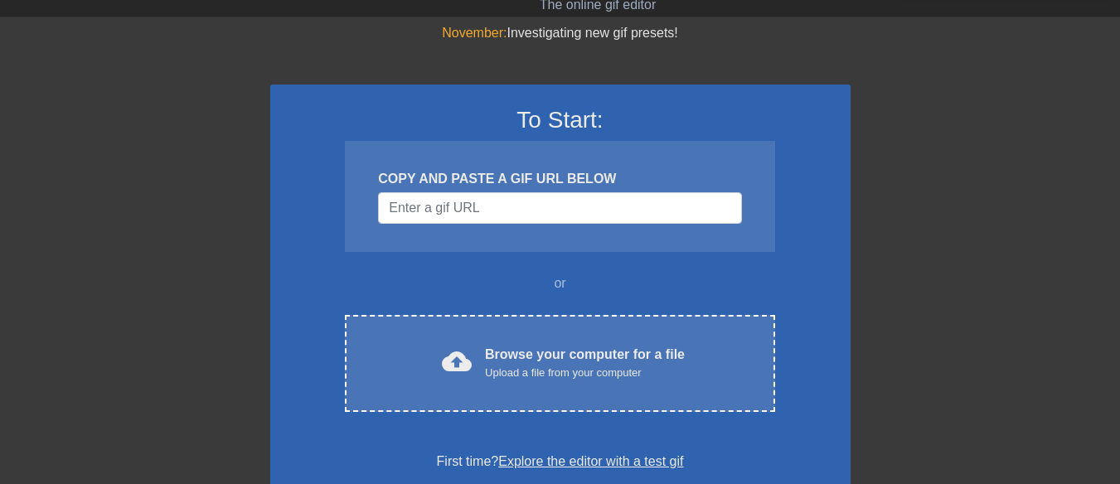
scroll to position [83, 0]
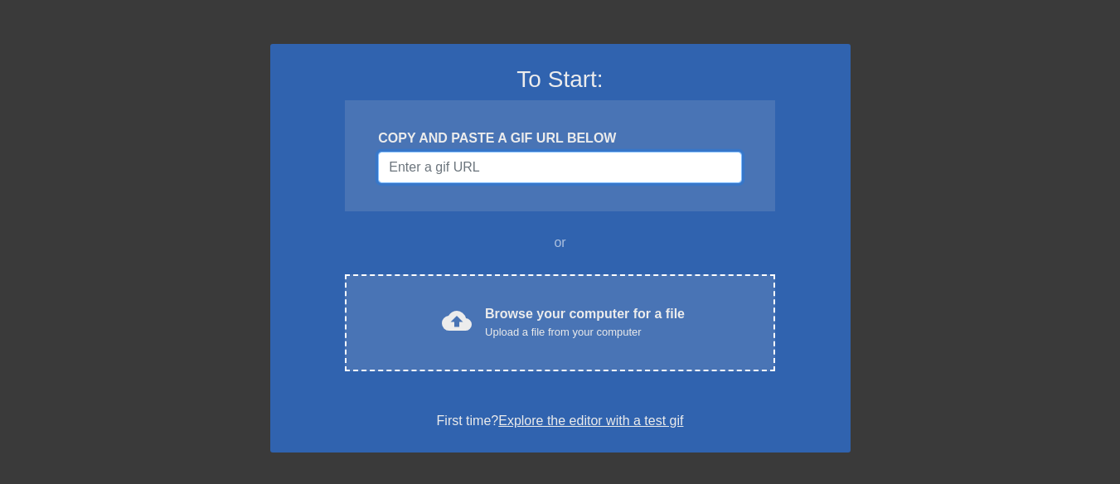
click at [488, 167] on input "Username" at bounding box center [559, 168] width 363 height 32
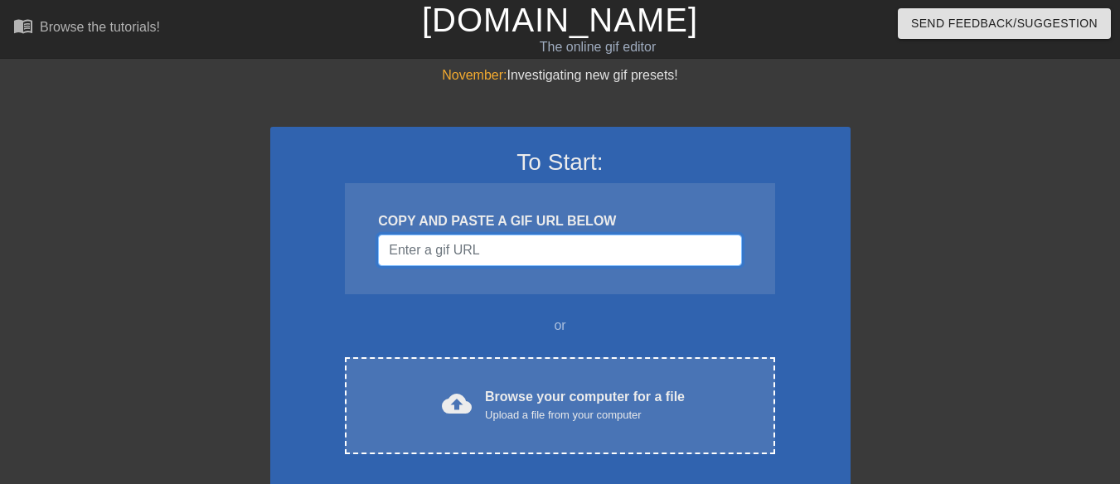
paste input "[URL][DOMAIN_NAME]"
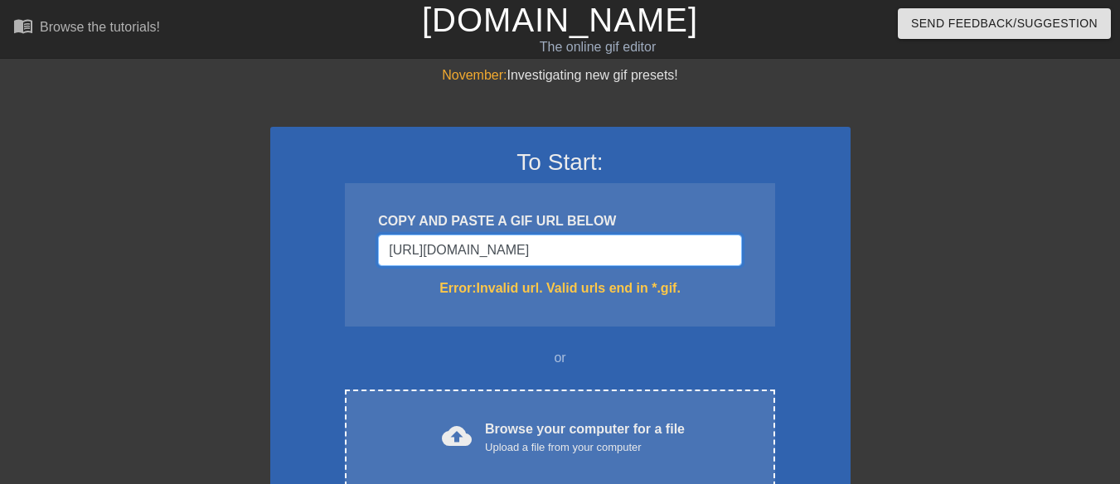
scroll to position [0, 81]
type input "[URL][DOMAIN_NAME][DOMAIN_NAME]"
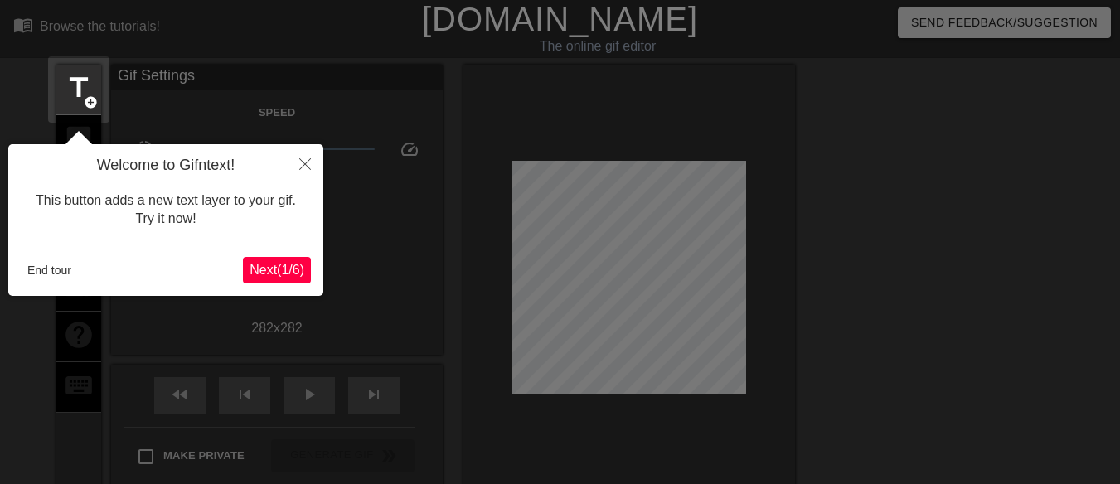
scroll to position [41, 0]
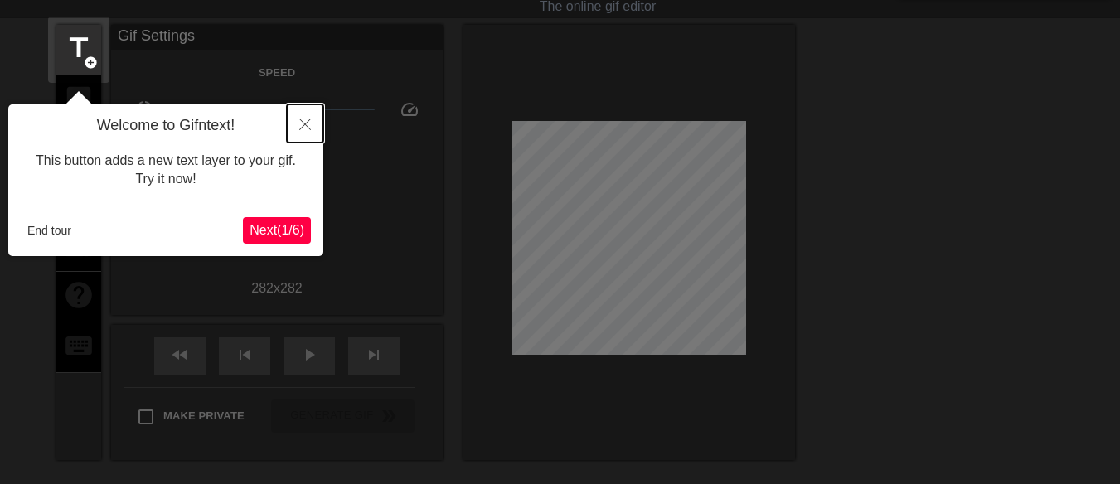
click at [307, 127] on icon "Close" at bounding box center [305, 125] width 12 height 12
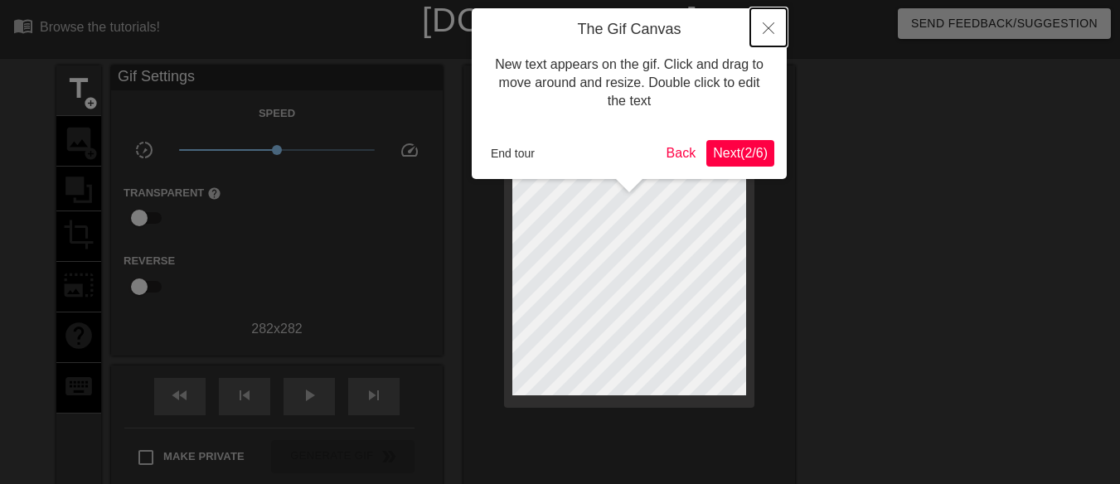
click at [770, 19] on button "Close" at bounding box center [768, 27] width 36 height 38
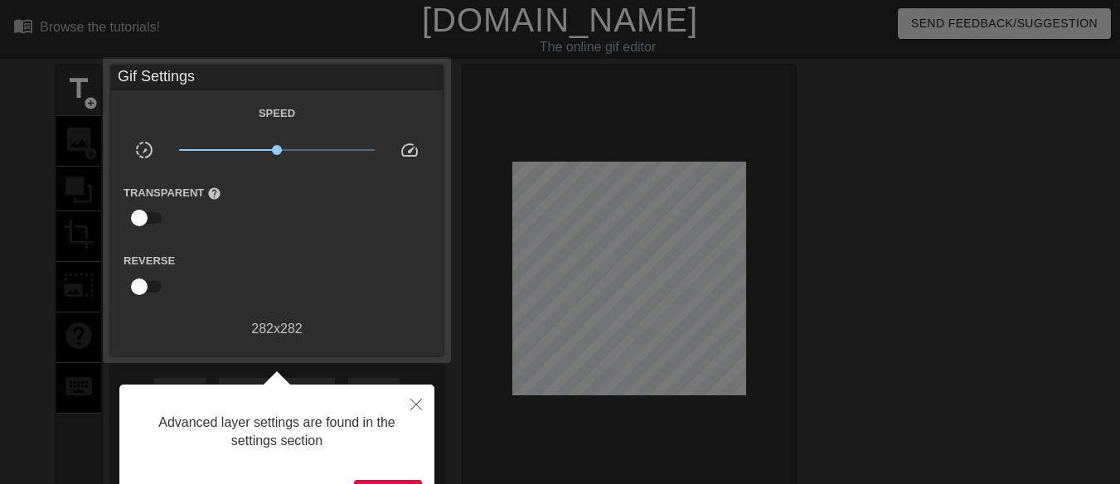
scroll to position [41, 0]
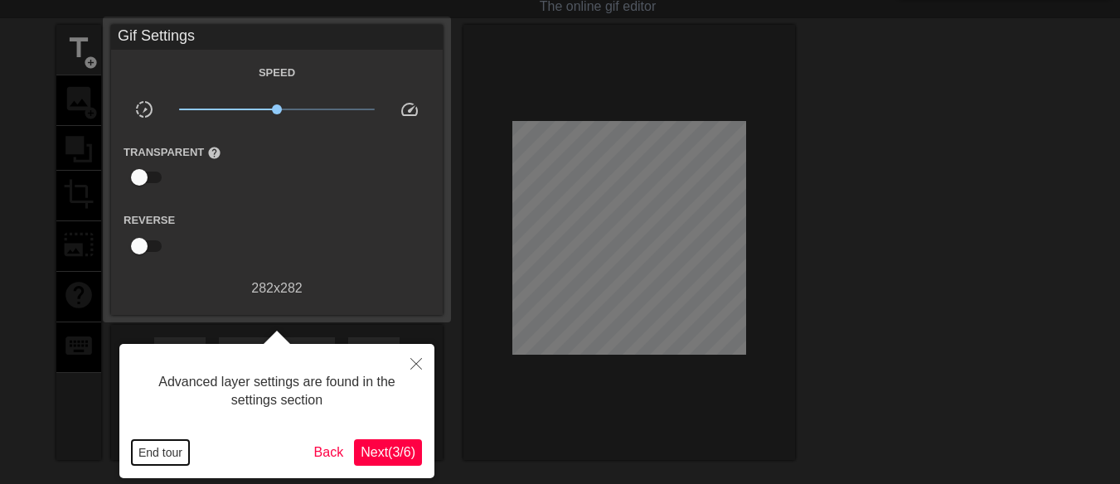
click at [167, 458] on button "End tour" at bounding box center [160, 452] width 57 height 25
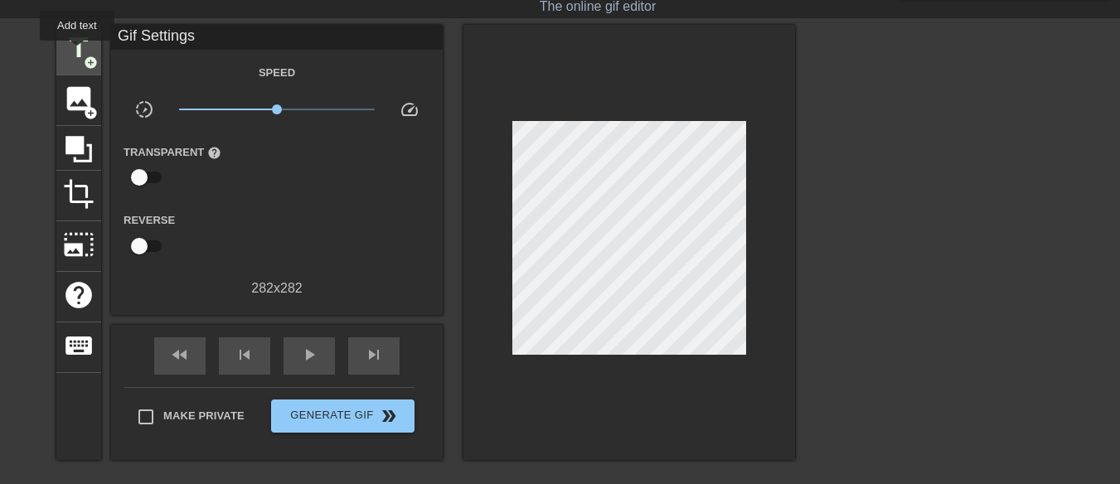
click at [77, 52] on span "title" at bounding box center [79, 48] width 32 height 32
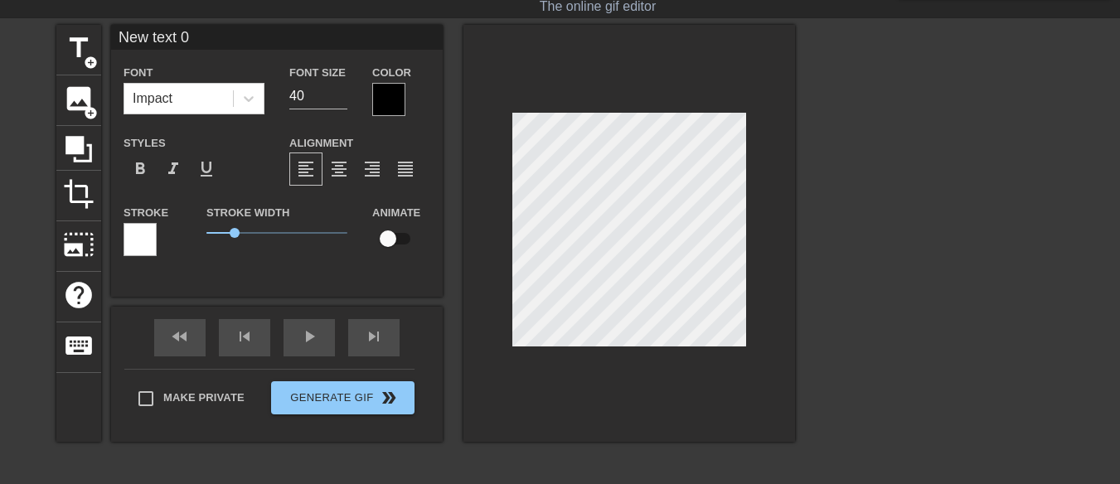
click at [202, 39] on input "New text 0" at bounding box center [277, 37] width 332 height 25
type input "N"
type input "H"
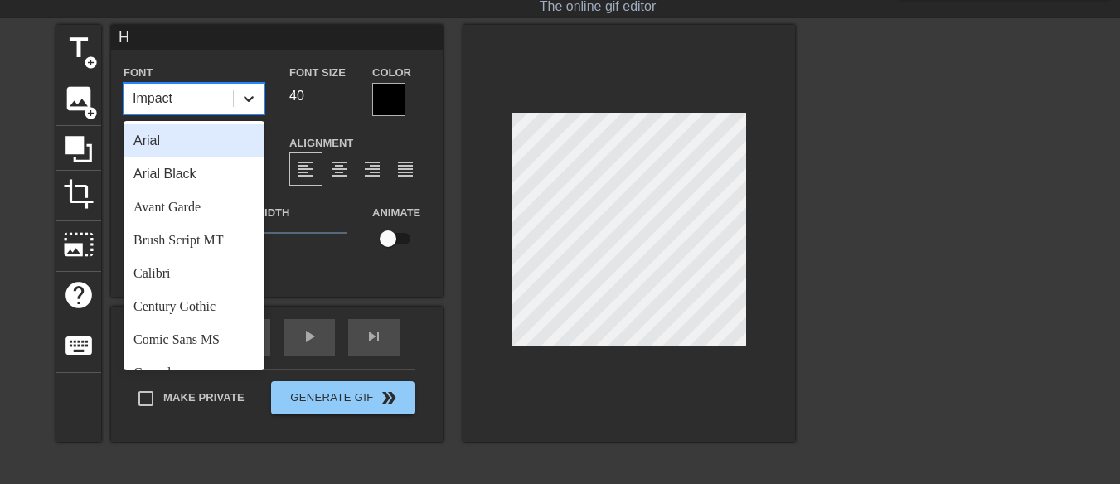
click at [245, 98] on icon at bounding box center [249, 99] width 10 height 6
click at [192, 147] on div "Arial" at bounding box center [194, 140] width 141 height 33
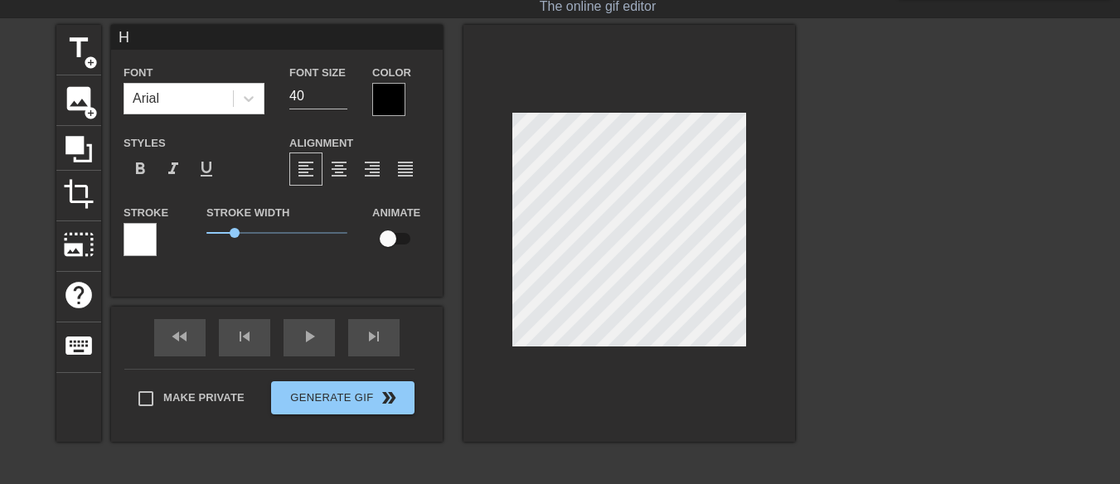
click at [381, 99] on div at bounding box center [388, 99] width 33 height 33
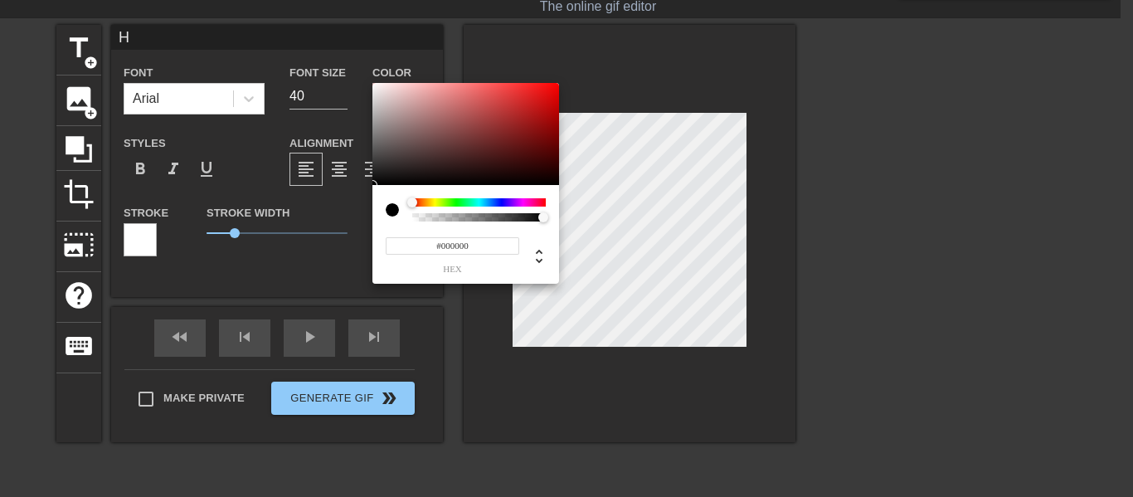
type input "#F4EEEE"
click at [376, 87] on div at bounding box center [465, 134] width 187 height 103
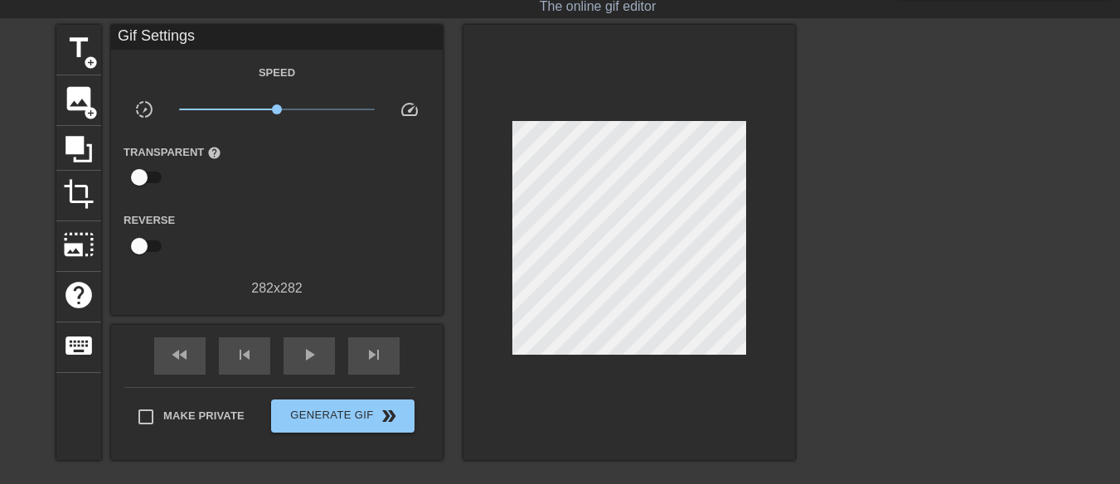
click at [764, 172] on div at bounding box center [629, 242] width 332 height 435
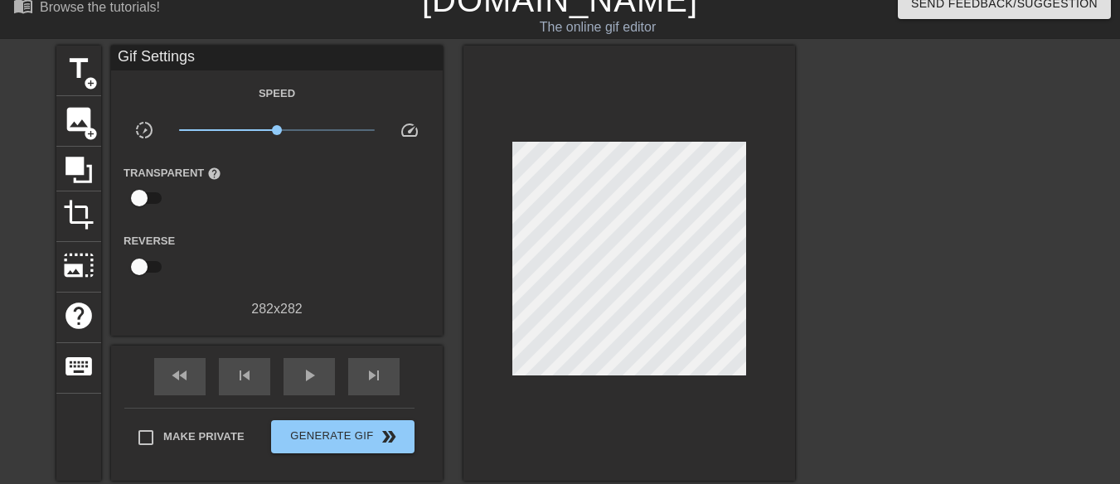
scroll to position [0, 0]
